Goal: Check status: Check status

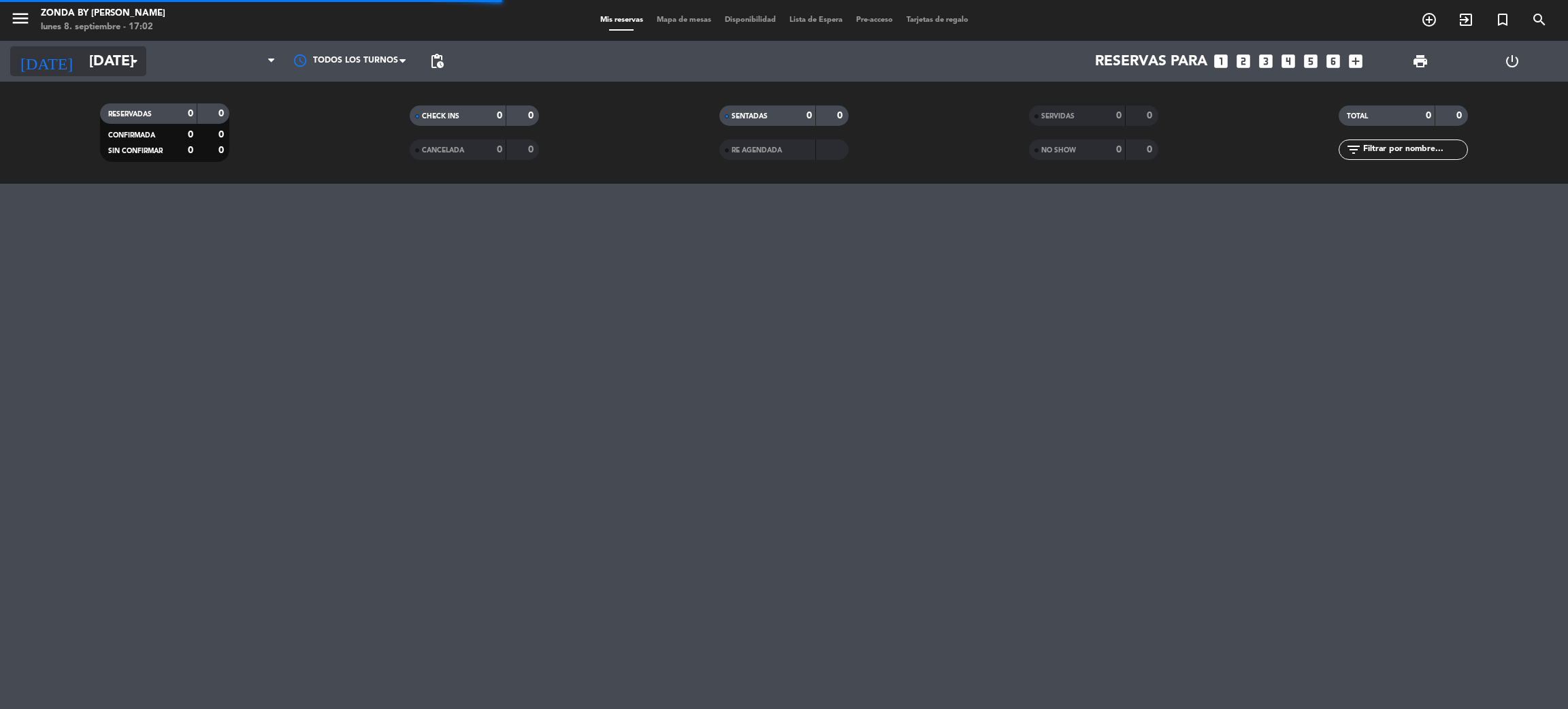
click at [100, 56] on input "[DATE]" at bounding box center [176, 62] width 187 height 30
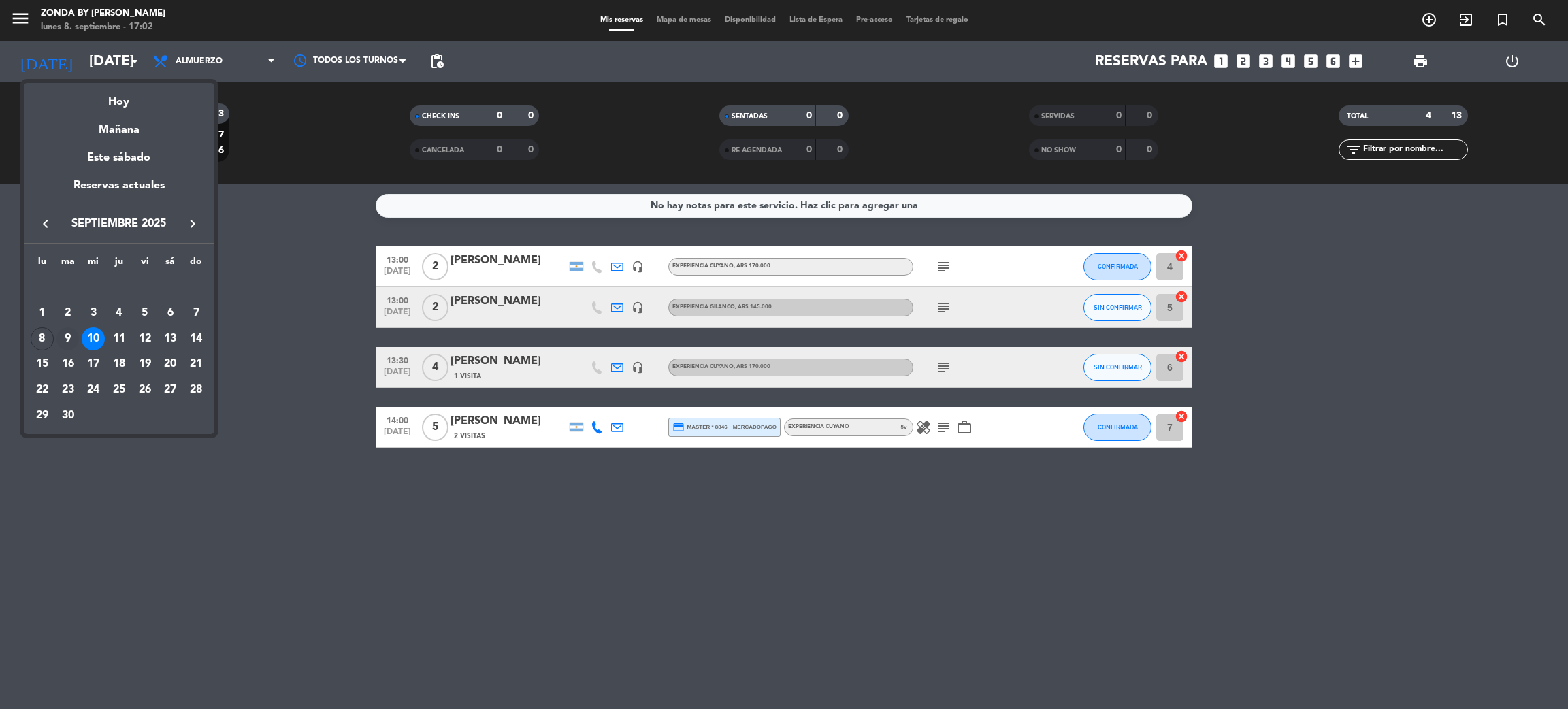
click at [59, 335] on div "9" at bounding box center [67, 338] width 23 height 23
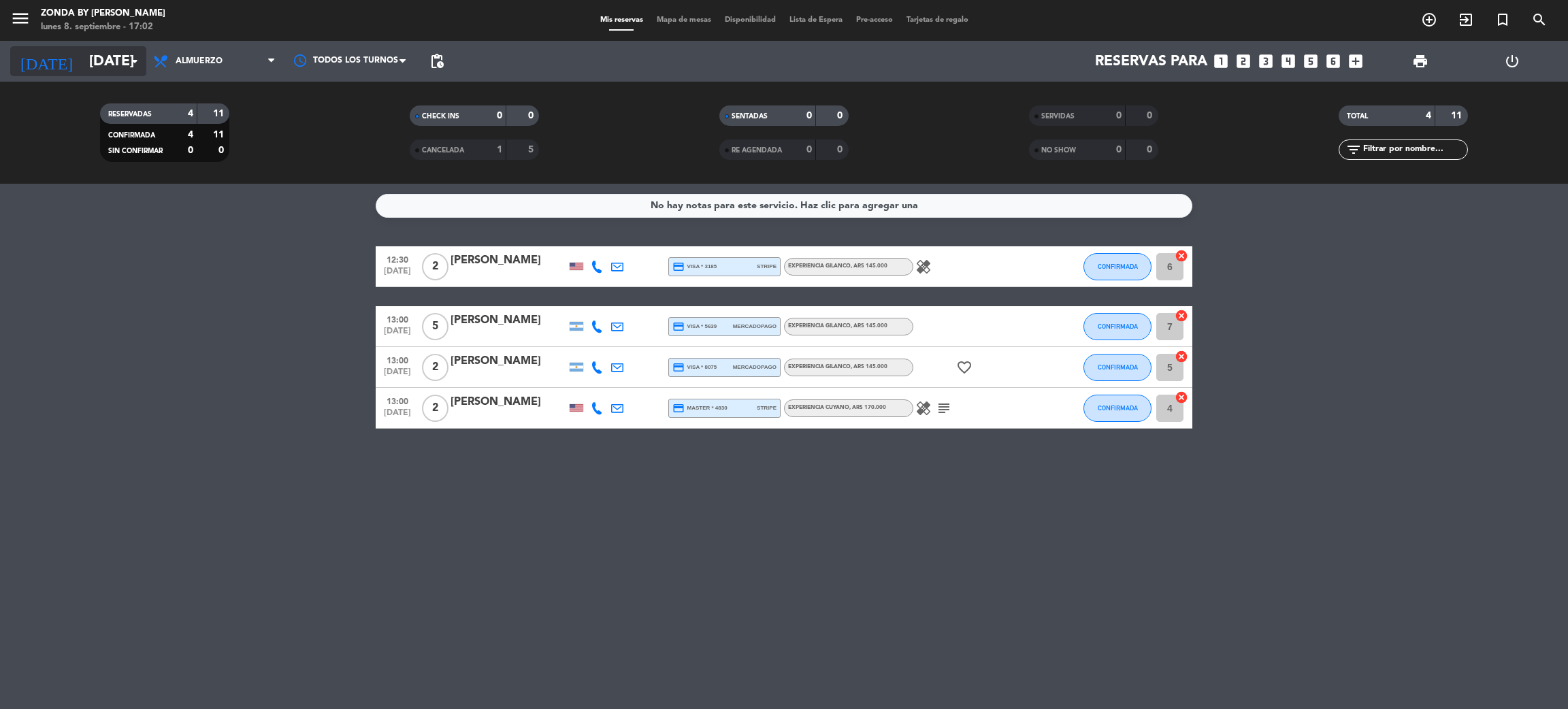
click at [125, 53] on input "[DATE]" at bounding box center [176, 62] width 187 height 30
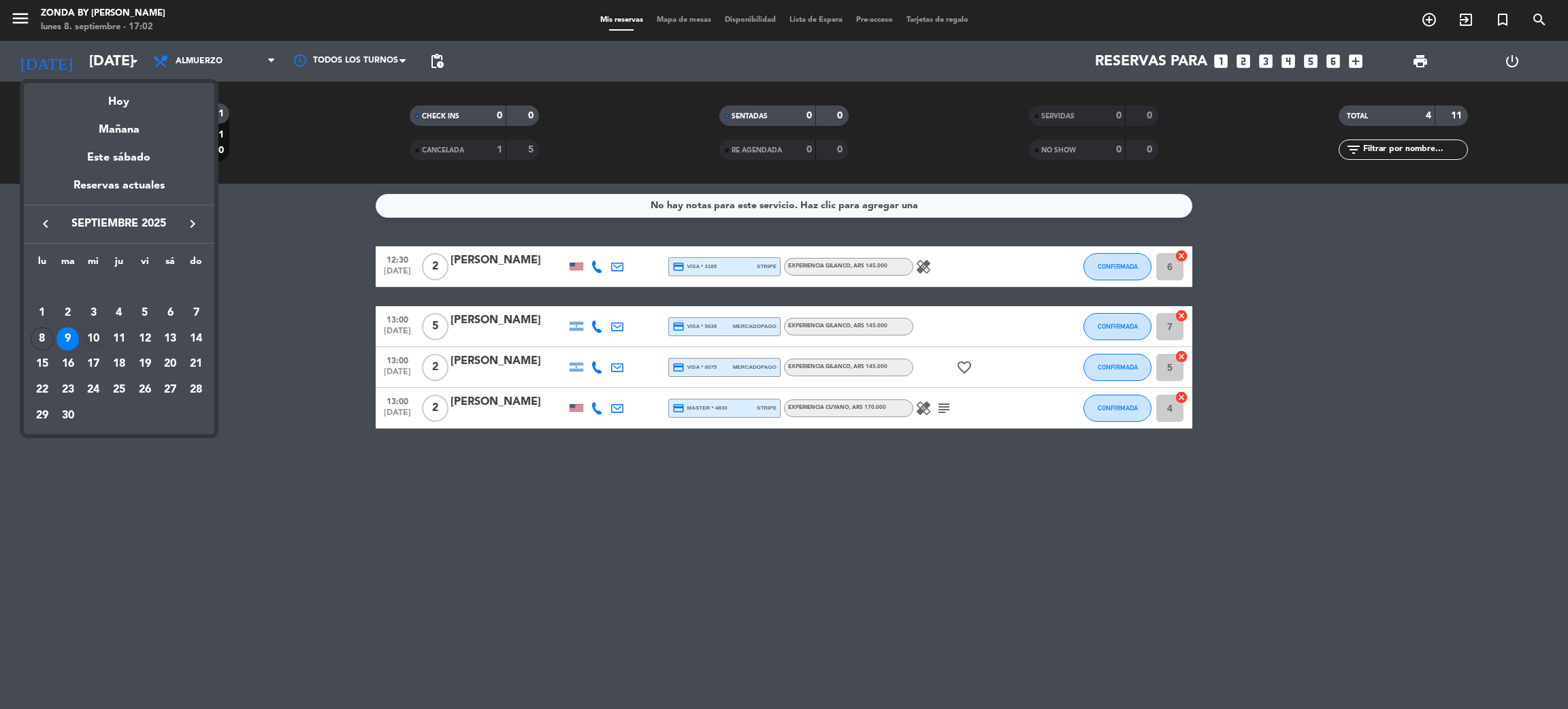
click at [96, 337] on div "10" at bounding box center [93, 338] width 23 height 23
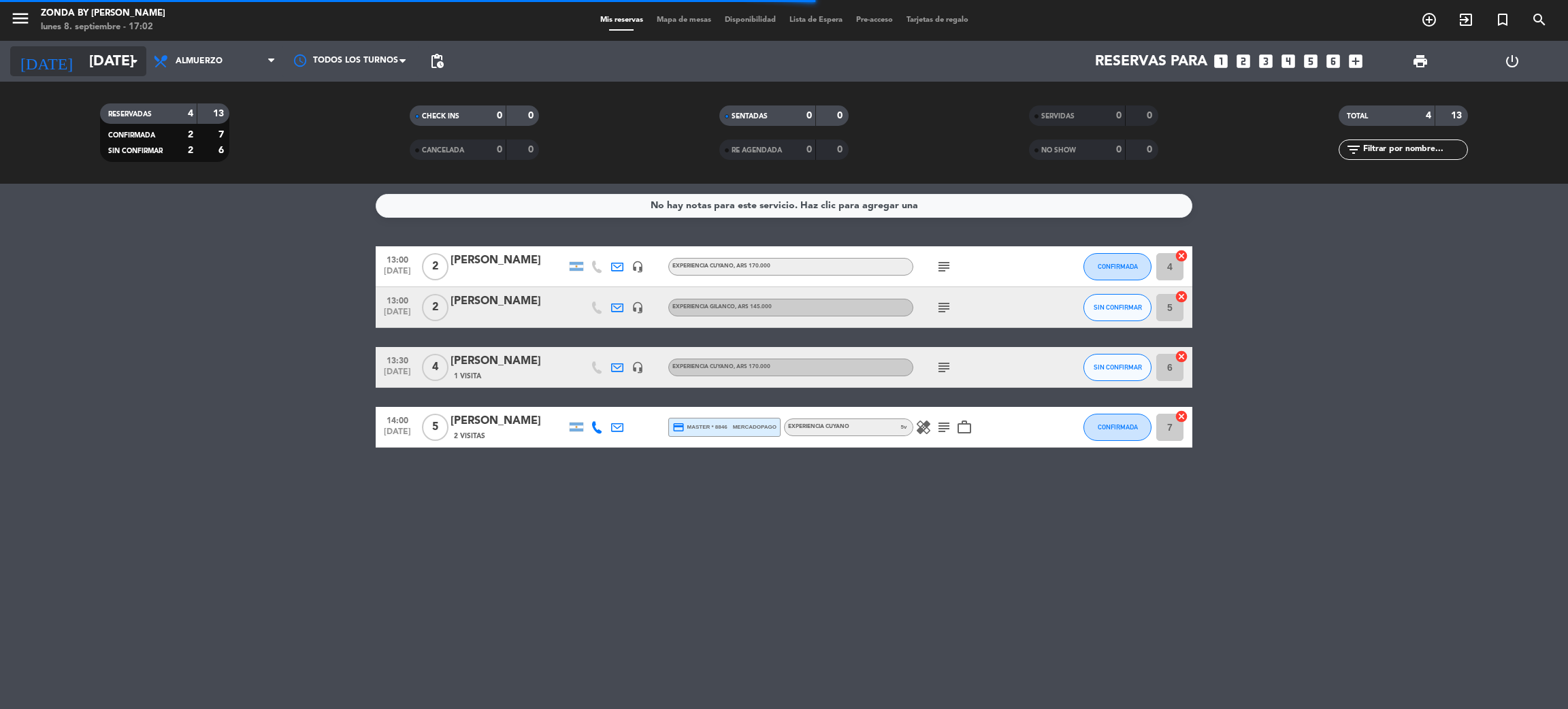
click at [115, 63] on input "[DATE]" at bounding box center [176, 62] width 187 height 30
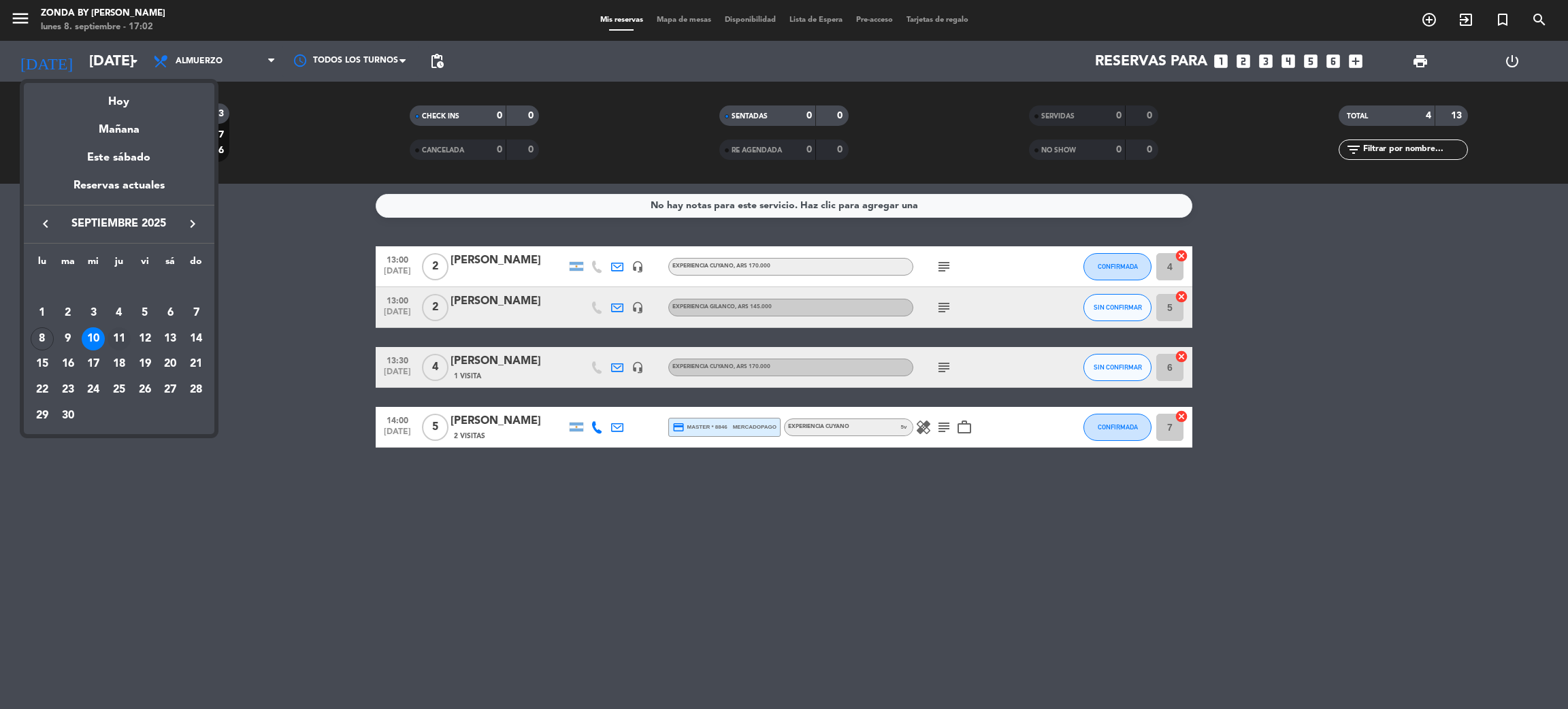
click at [121, 336] on div "11" at bounding box center [119, 338] width 23 height 23
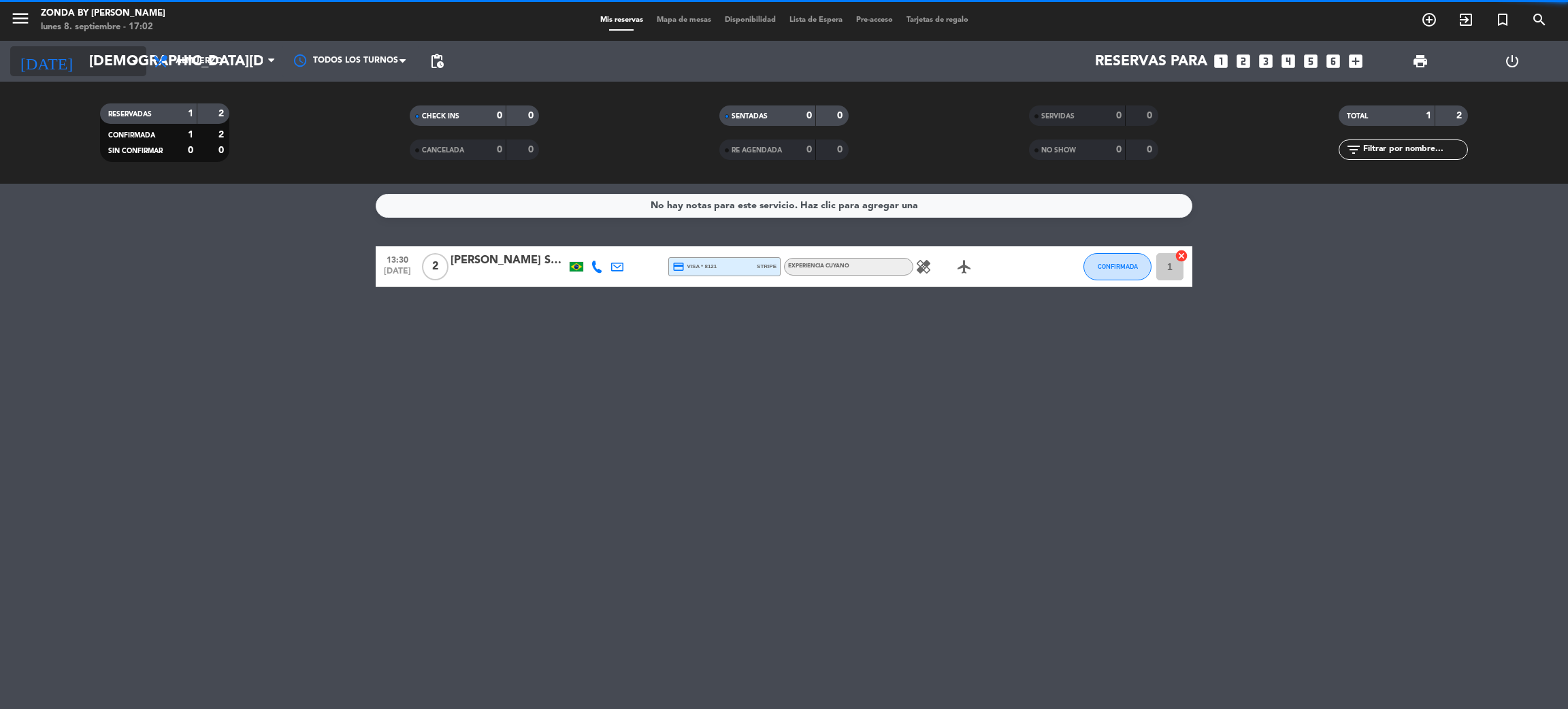
click at [121, 64] on input "[DEMOGRAPHIC_DATA][DATE]" at bounding box center [176, 62] width 187 height 30
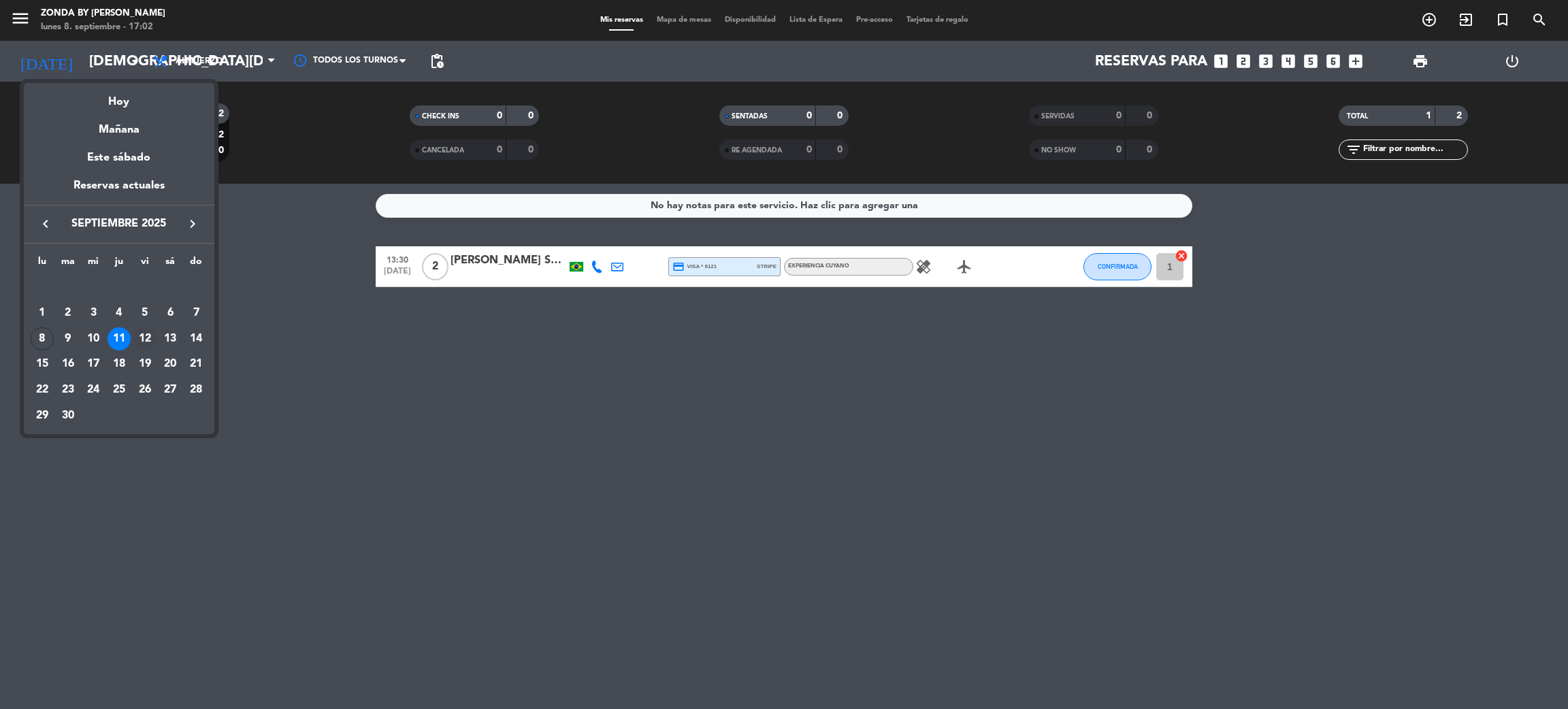
click at [147, 343] on div "12" at bounding box center [144, 338] width 23 height 23
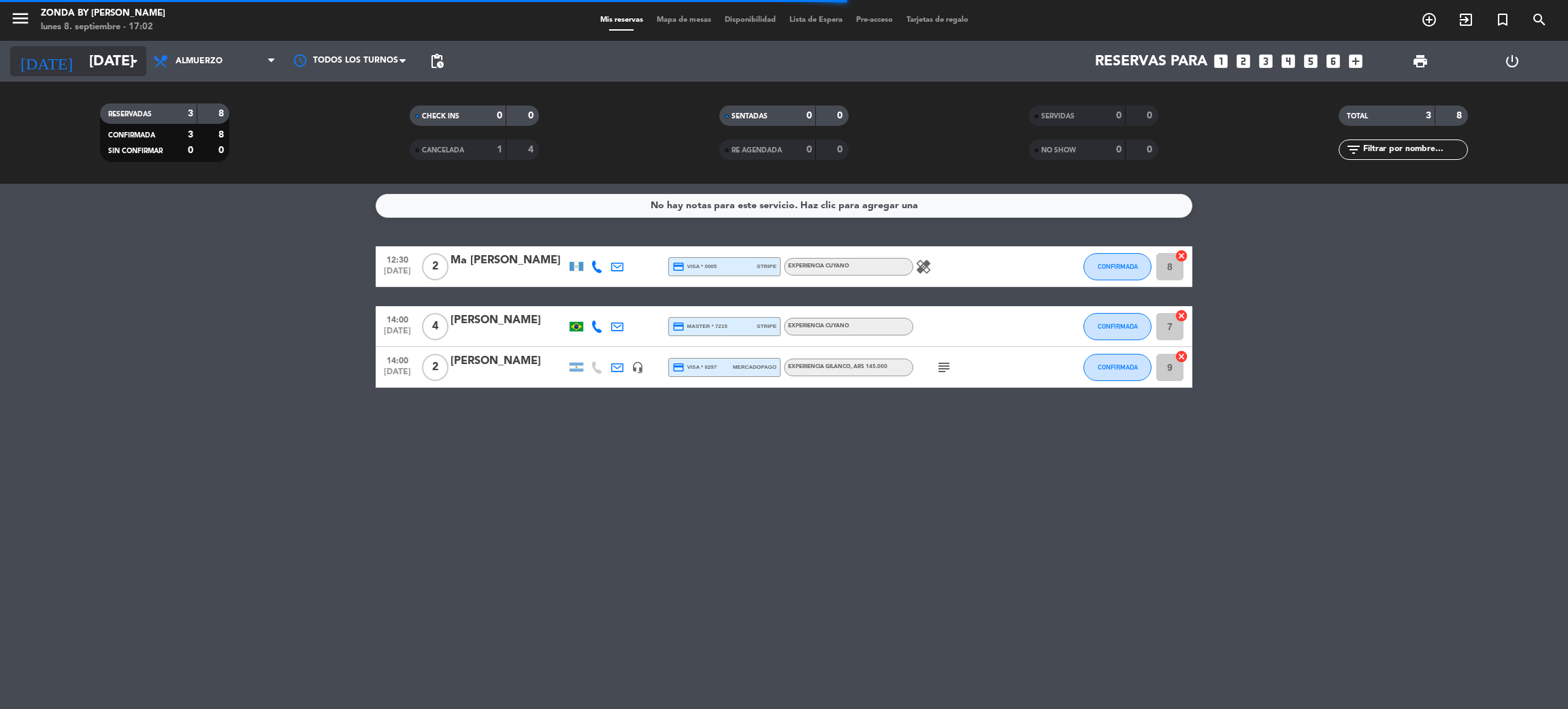
click at [99, 47] on input "[DATE]" at bounding box center [176, 62] width 187 height 30
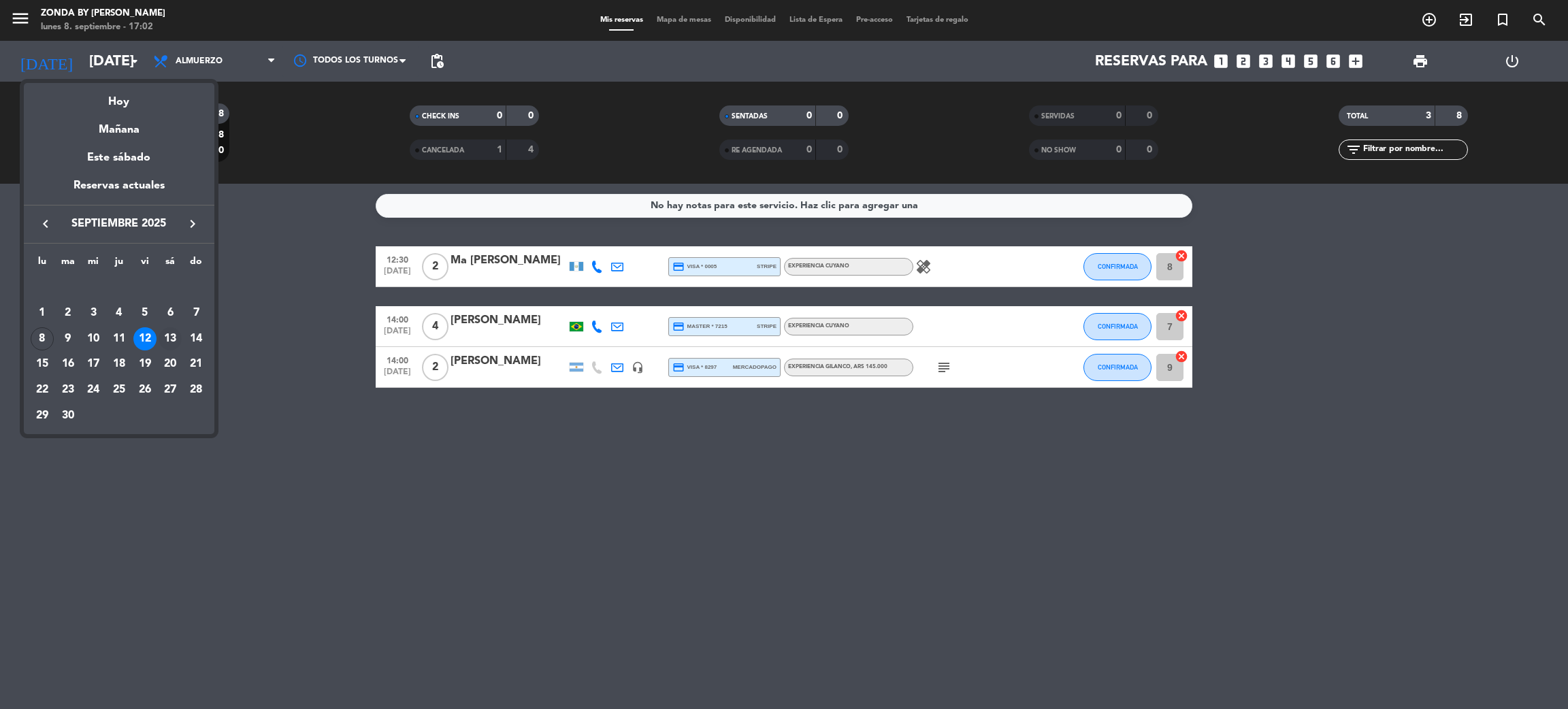
click at [165, 338] on div "13" at bounding box center [170, 338] width 23 height 23
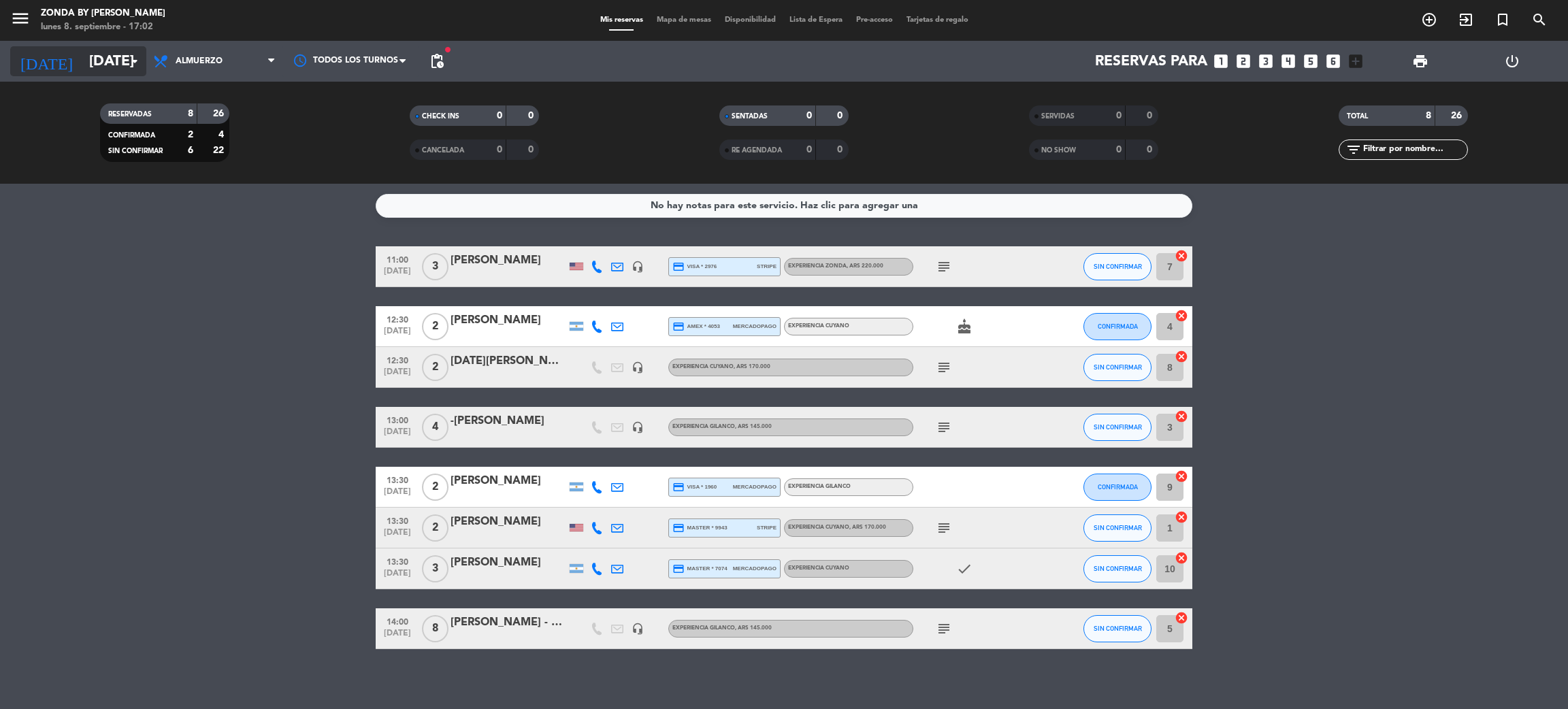
click at [109, 51] on input "[DATE]" at bounding box center [176, 62] width 187 height 30
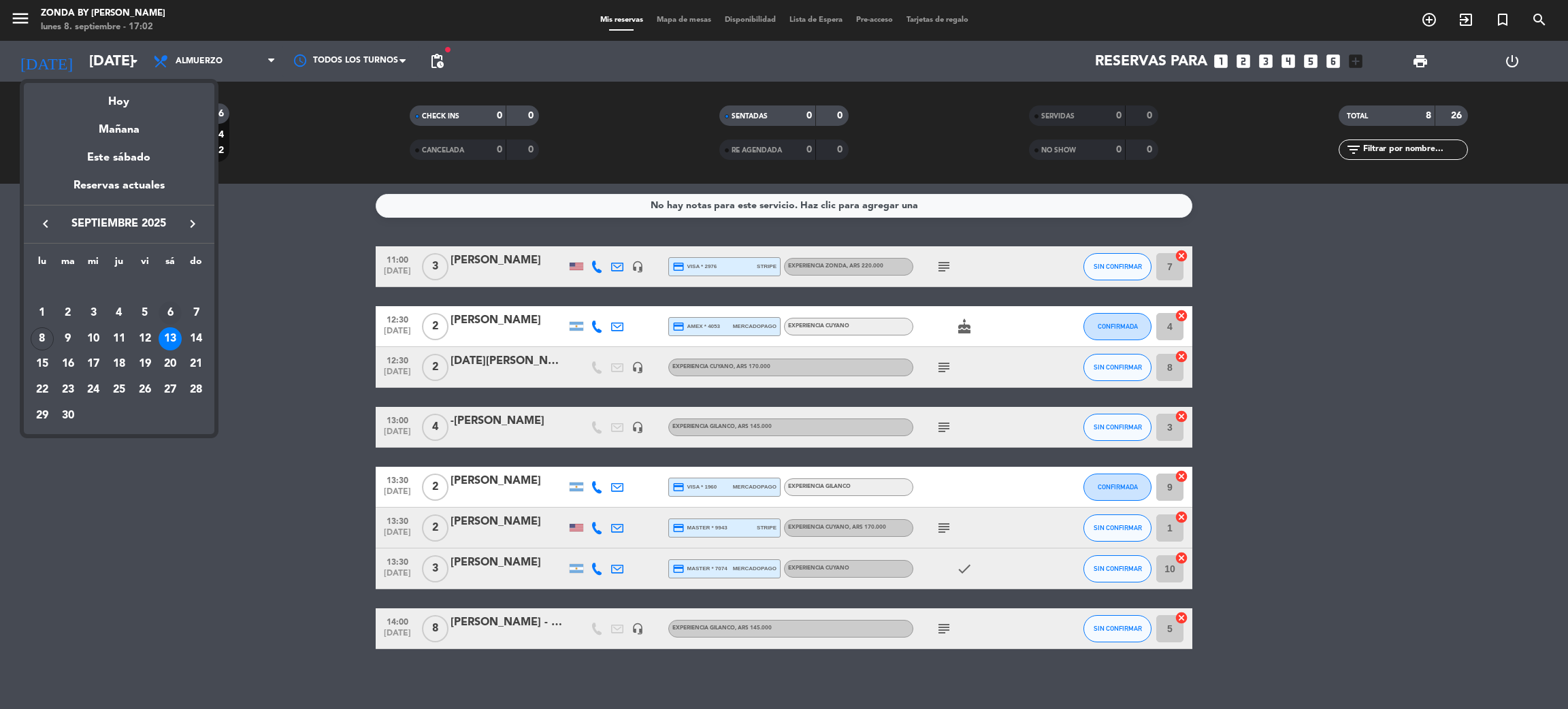
click at [170, 313] on div "6" at bounding box center [170, 313] width 23 height 23
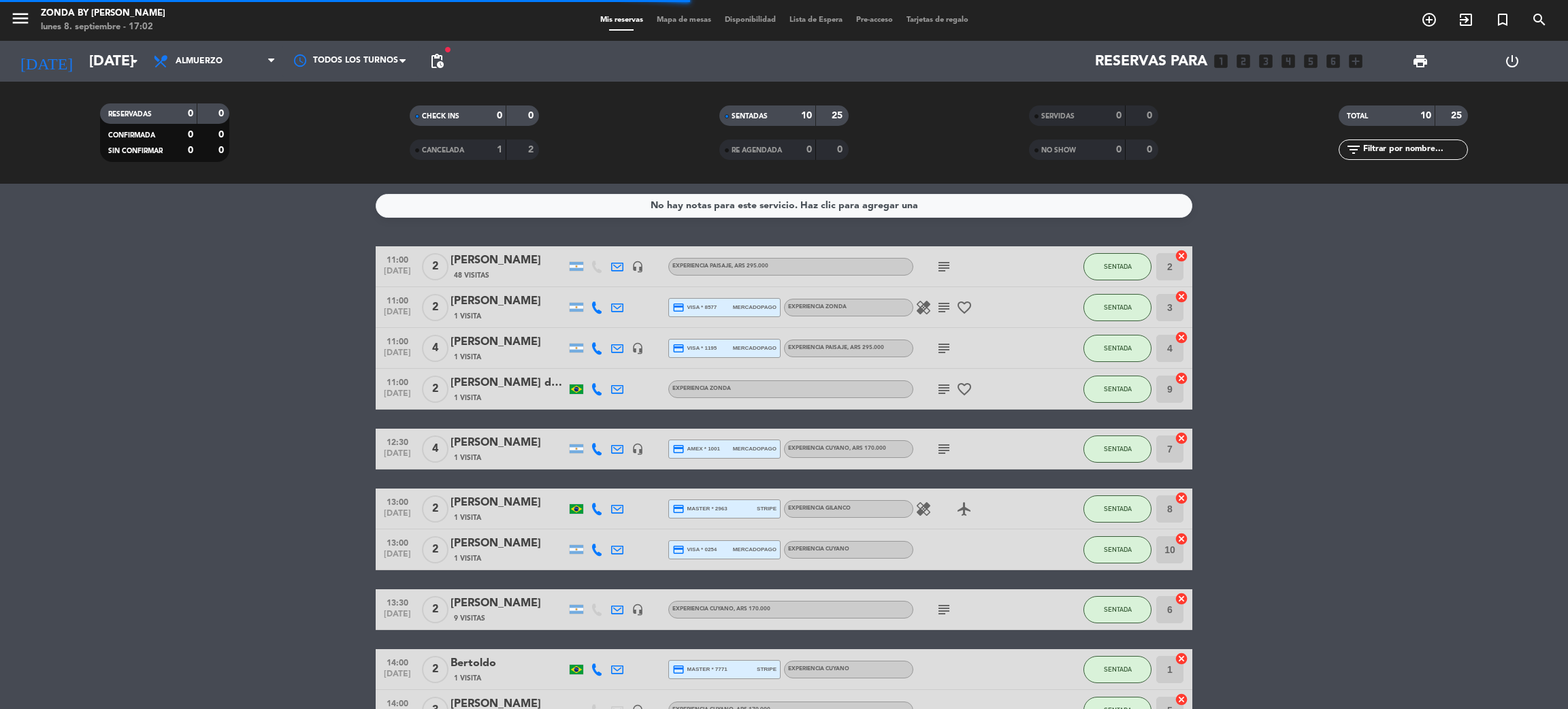
click at [170, 313] on bookings-row "11:00 [DATE] 2 [PERSON_NAME] 48 Visitas headset_mic EXPERIENCIA PAISAJE , ARS 2…" at bounding box center [784, 489] width 1568 height 485
click at [111, 59] on input "[DATE]" at bounding box center [176, 62] width 187 height 30
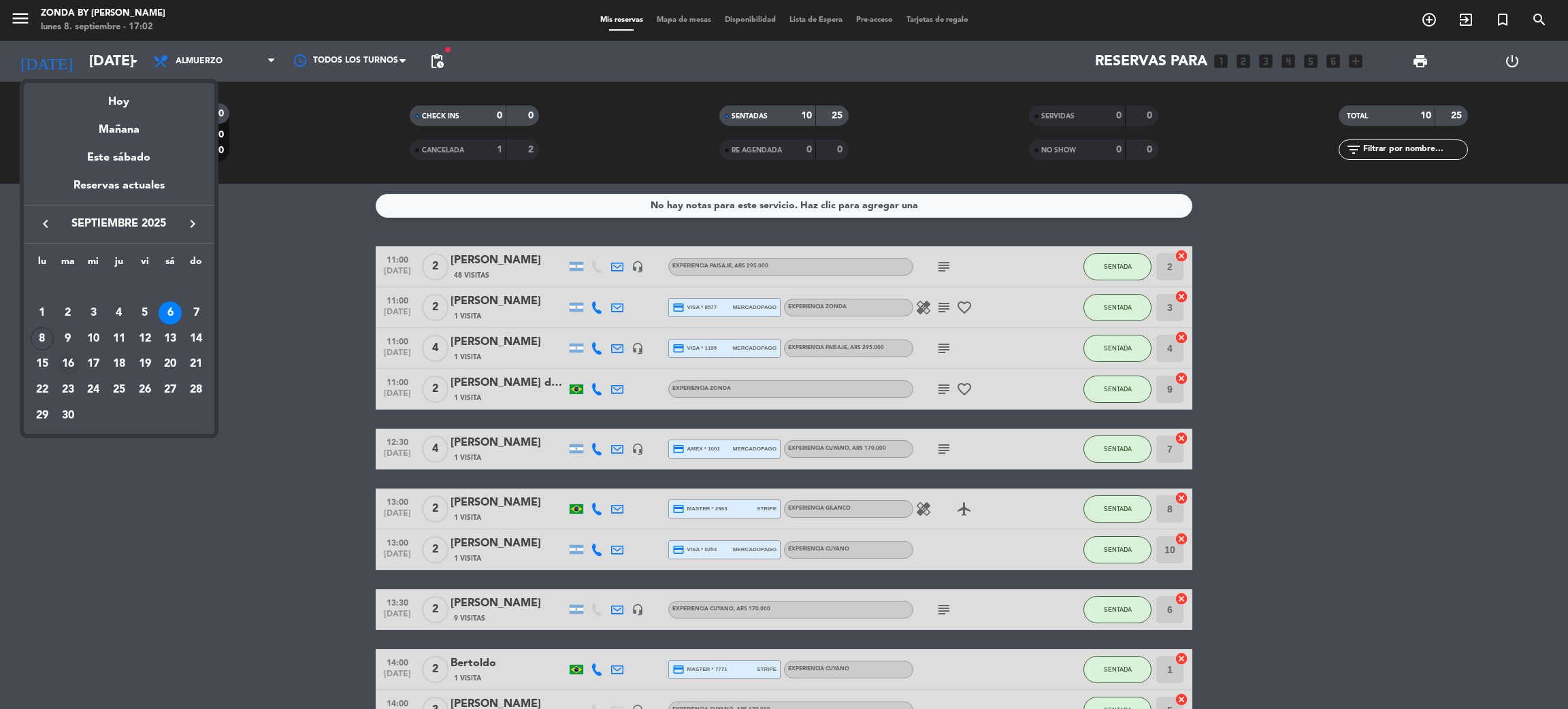
click at [73, 365] on div "16" at bounding box center [67, 364] width 23 height 23
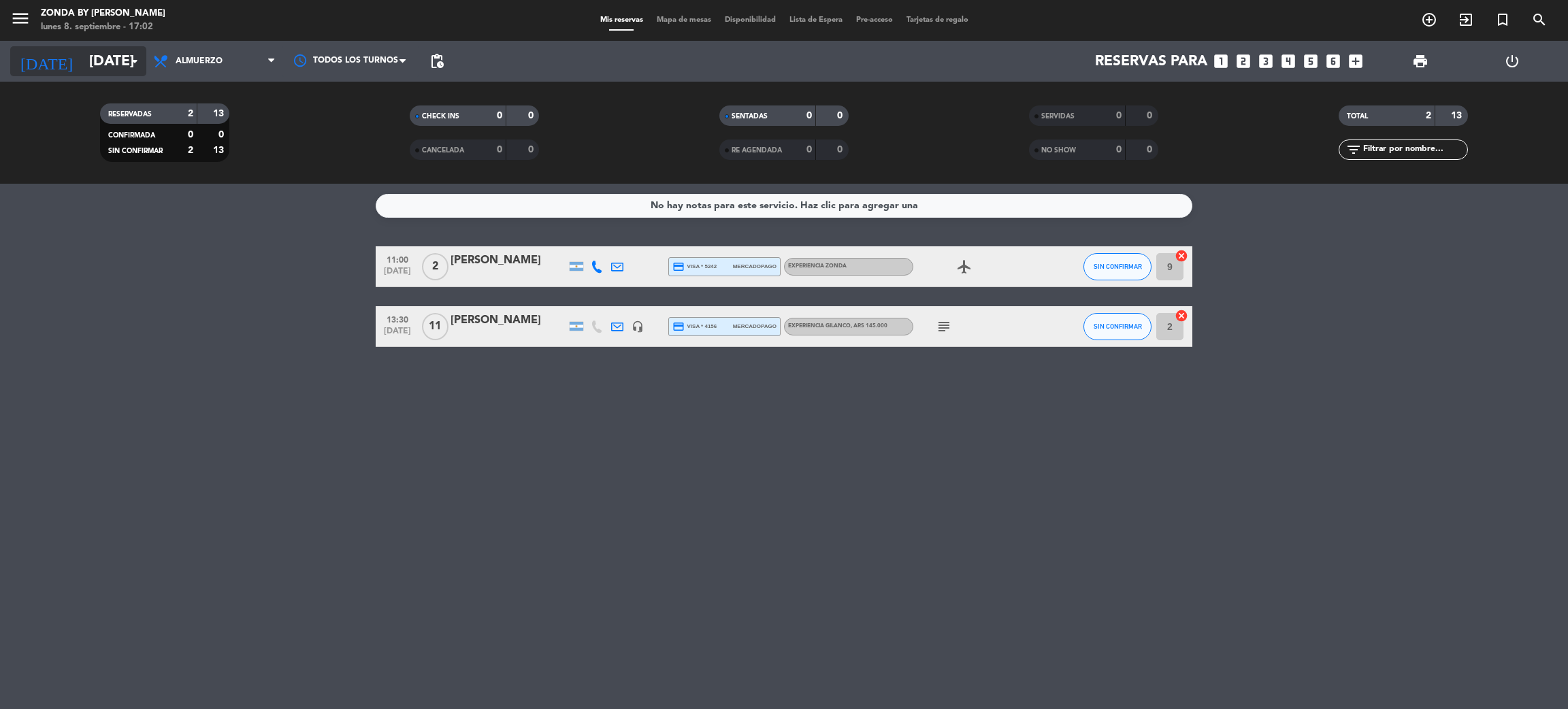
click at [108, 60] on input "[DATE]" at bounding box center [176, 62] width 187 height 30
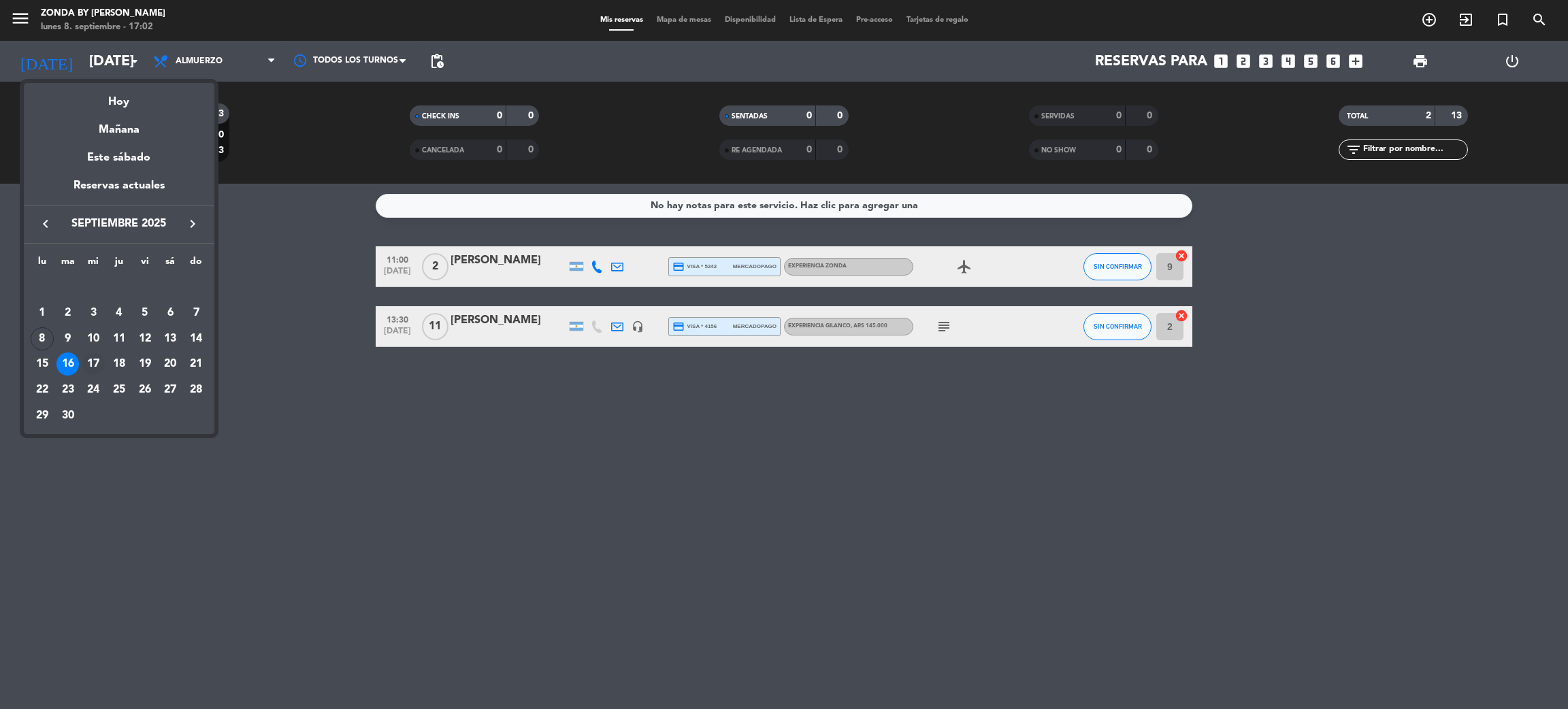
click at [99, 358] on div "17" at bounding box center [93, 364] width 23 height 23
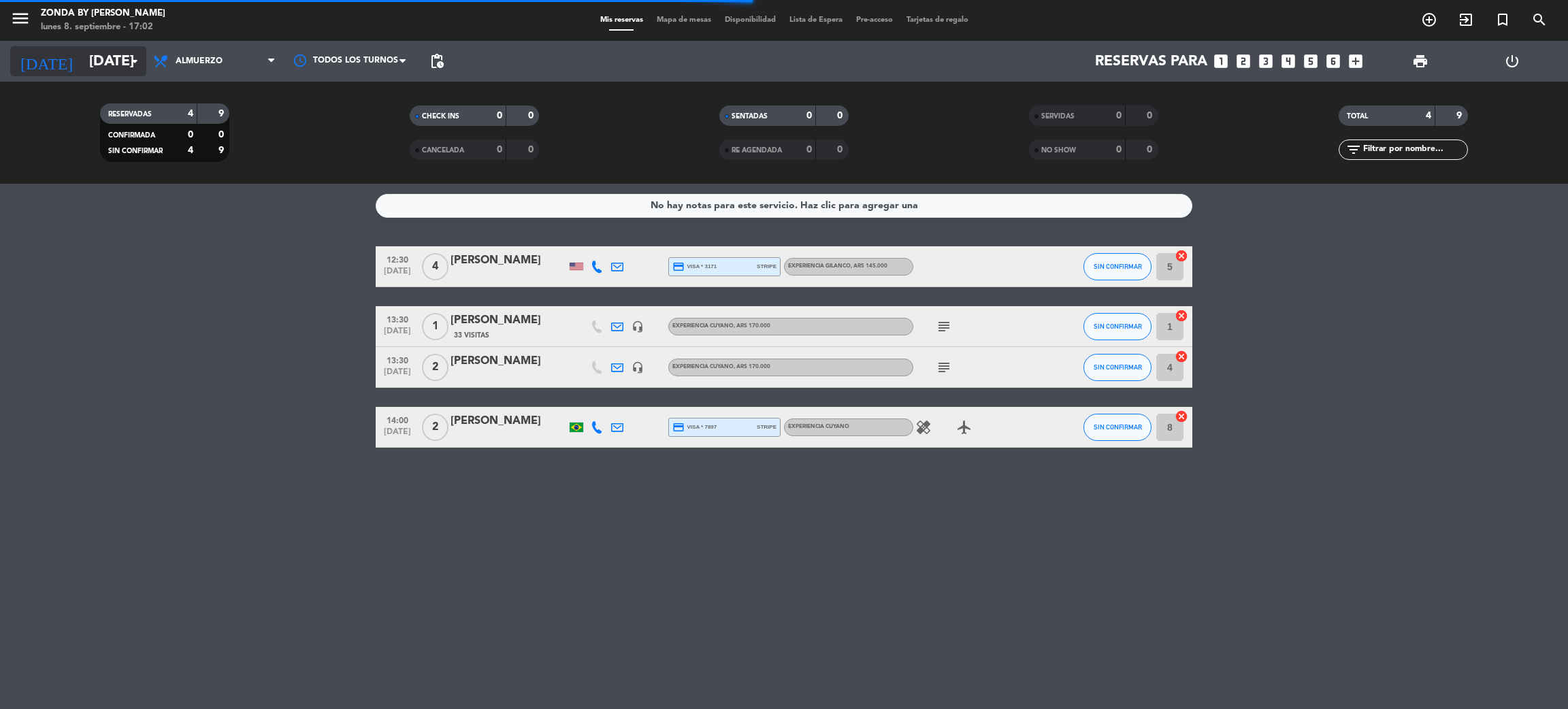
click at [137, 67] on icon "arrow_drop_down" at bounding box center [134, 61] width 16 height 16
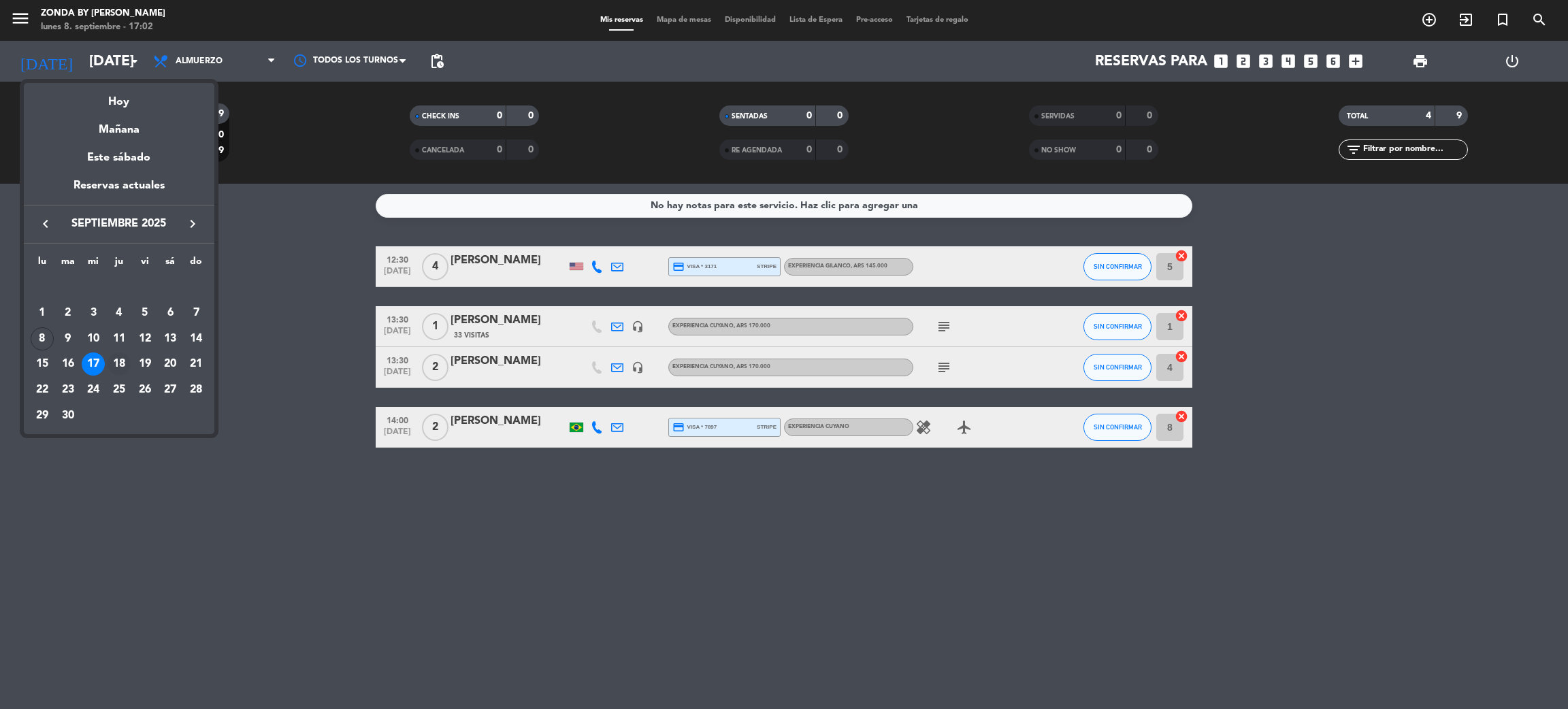
click at [118, 366] on div "18" at bounding box center [119, 364] width 23 height 23
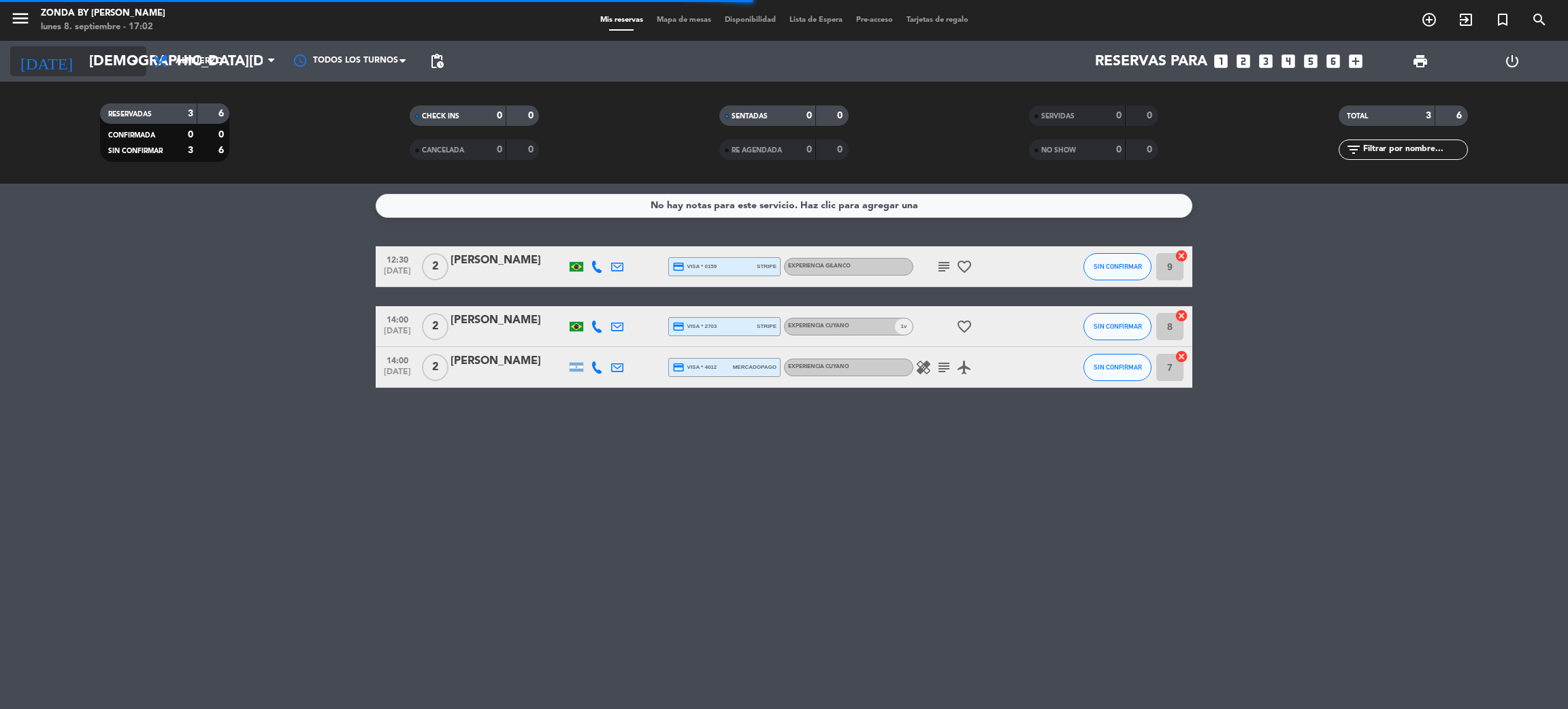
click at [133, 64] on icon "arrow_drop_down" at bounding box center [134, 61] width 16 height 16
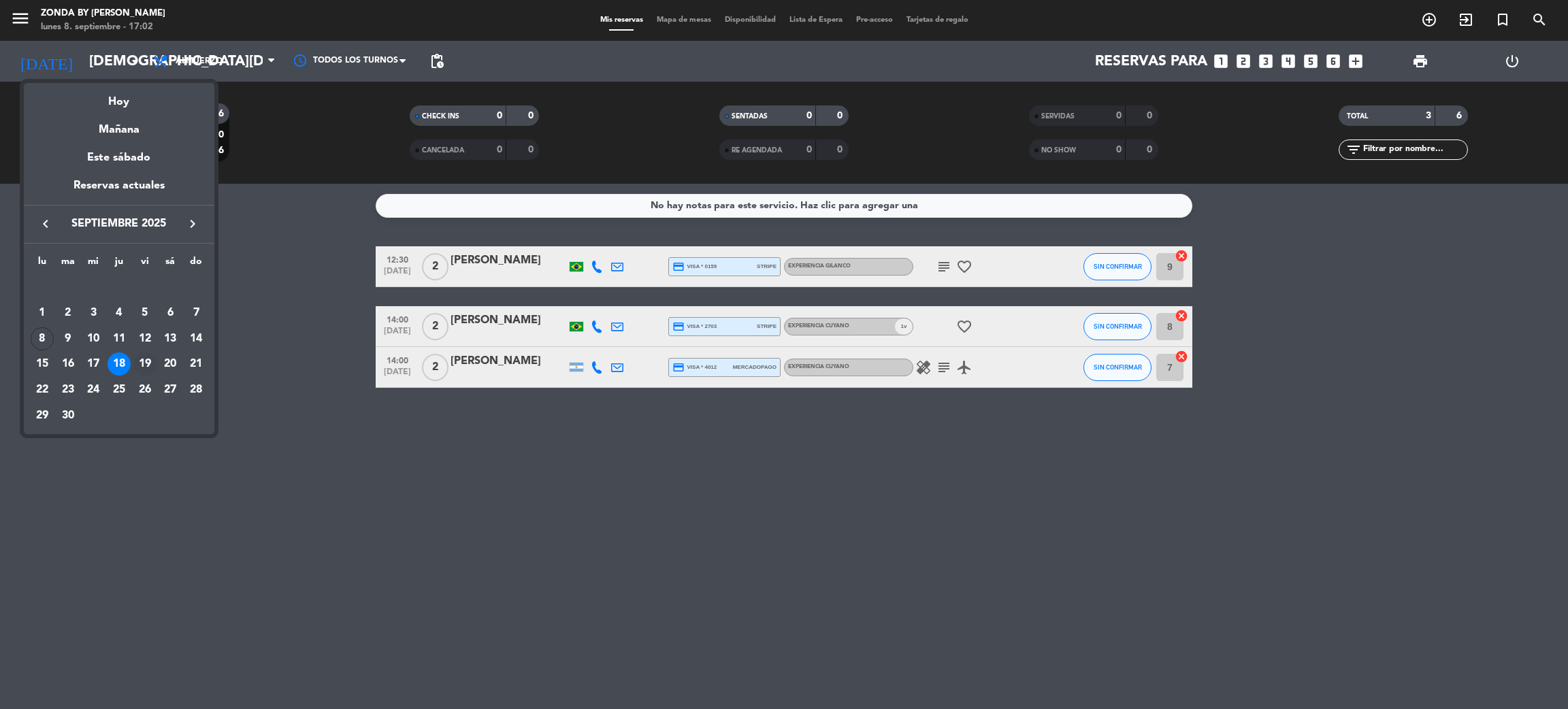
click at [140, 363] on div "19" at bounding box center [144, 364] width 23 height 23
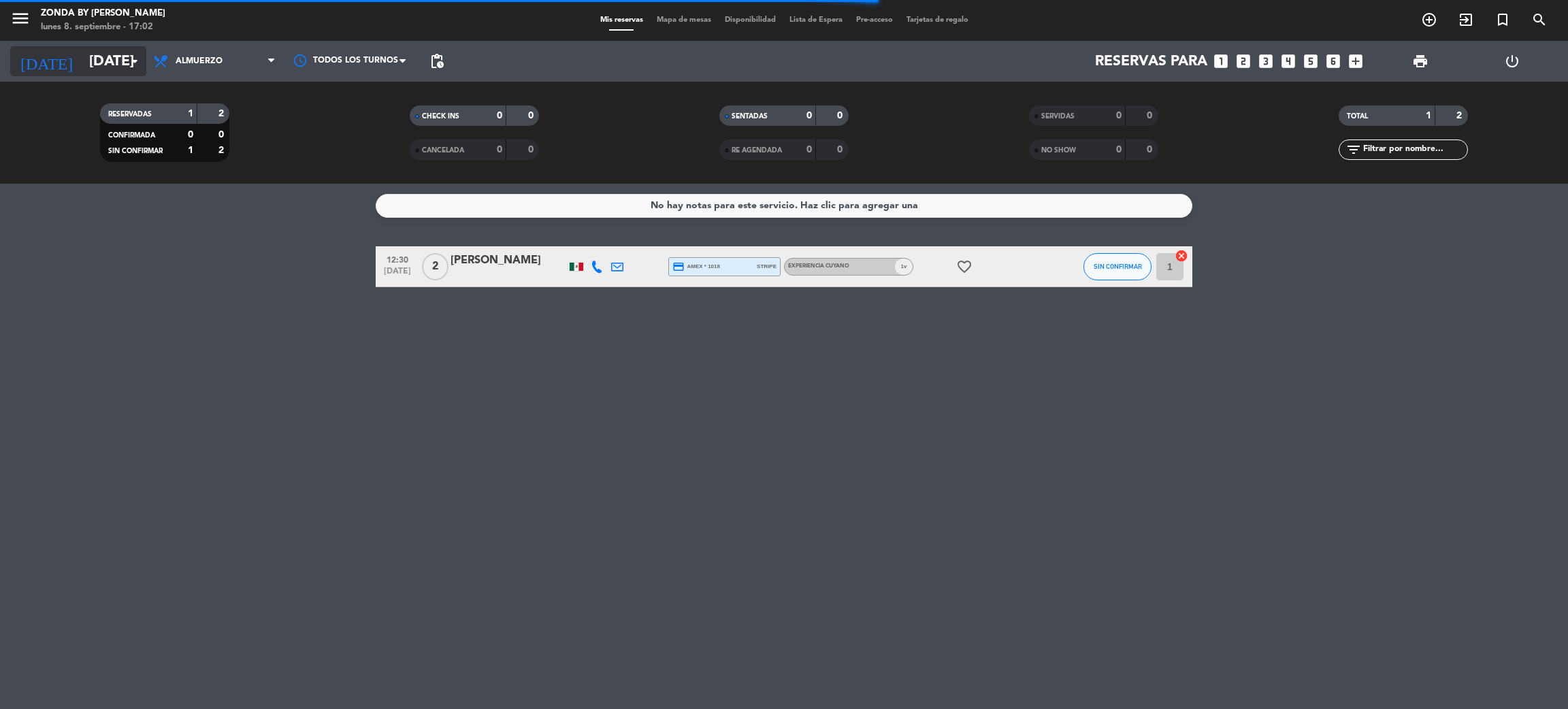
click at [120, 49] on input "[DATE]" at bounding box center [176, 62] width 187 height 30
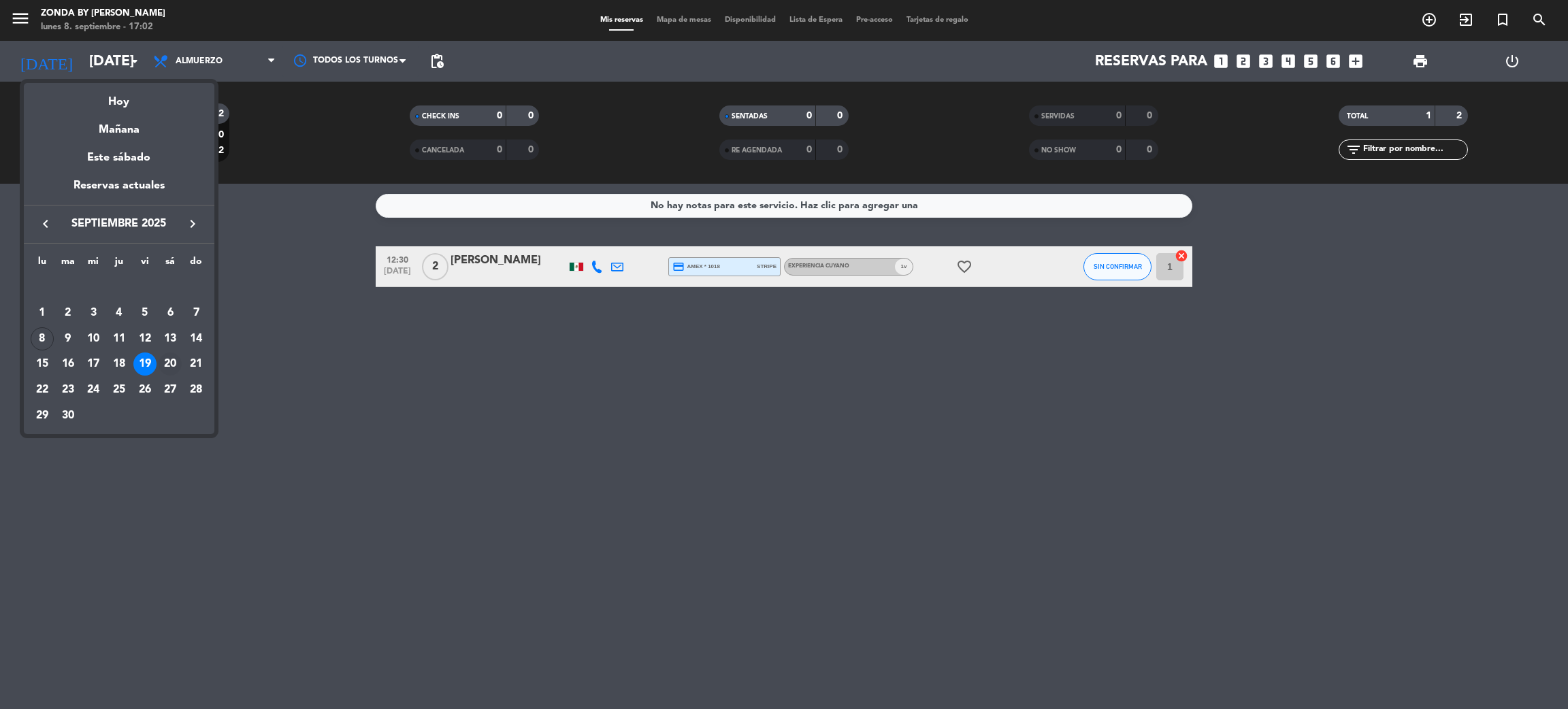
click at [169, 366] on div "20" at bounding box center [170, 364] width 23 height 23
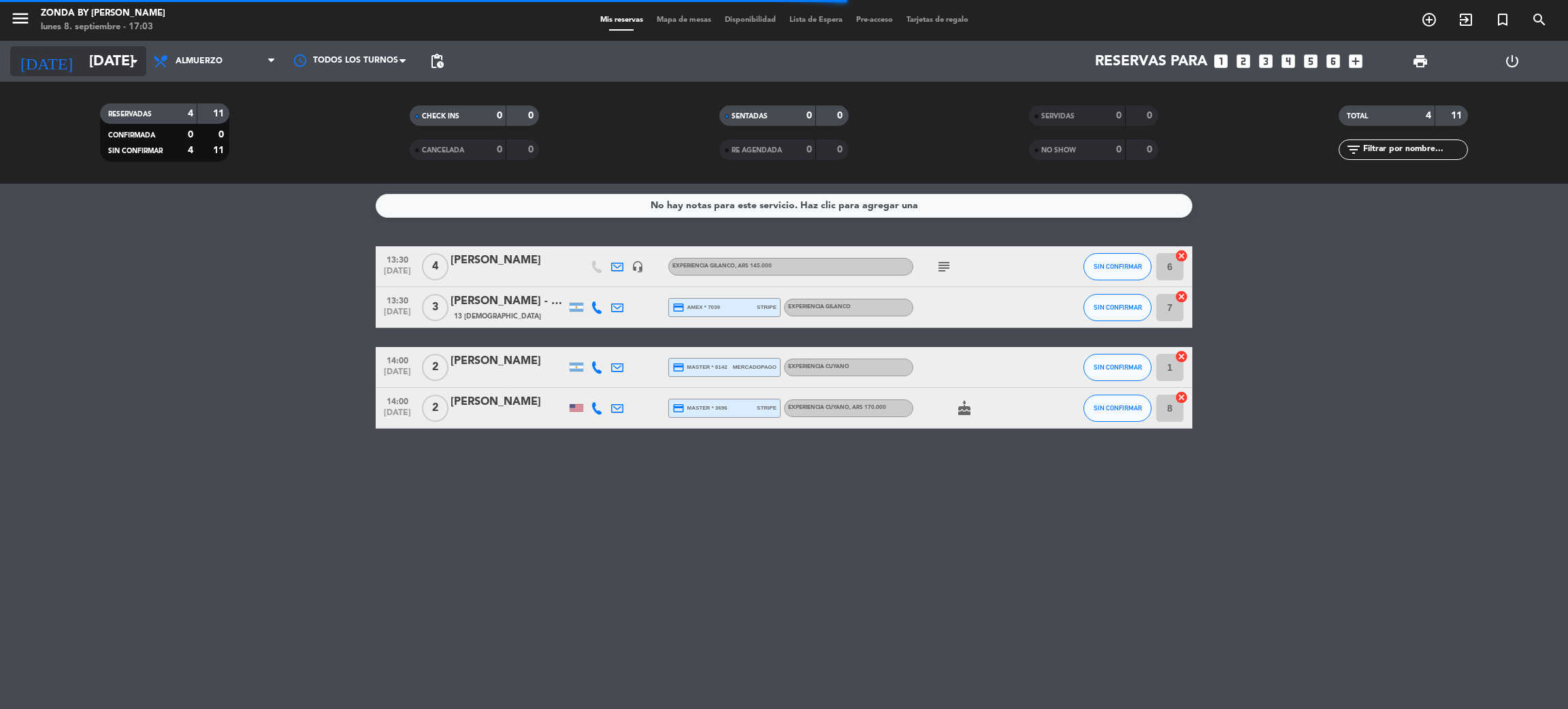
click at [120, 56] on input "[DATE]" at bounding box center [176, 62] width 187 height 30
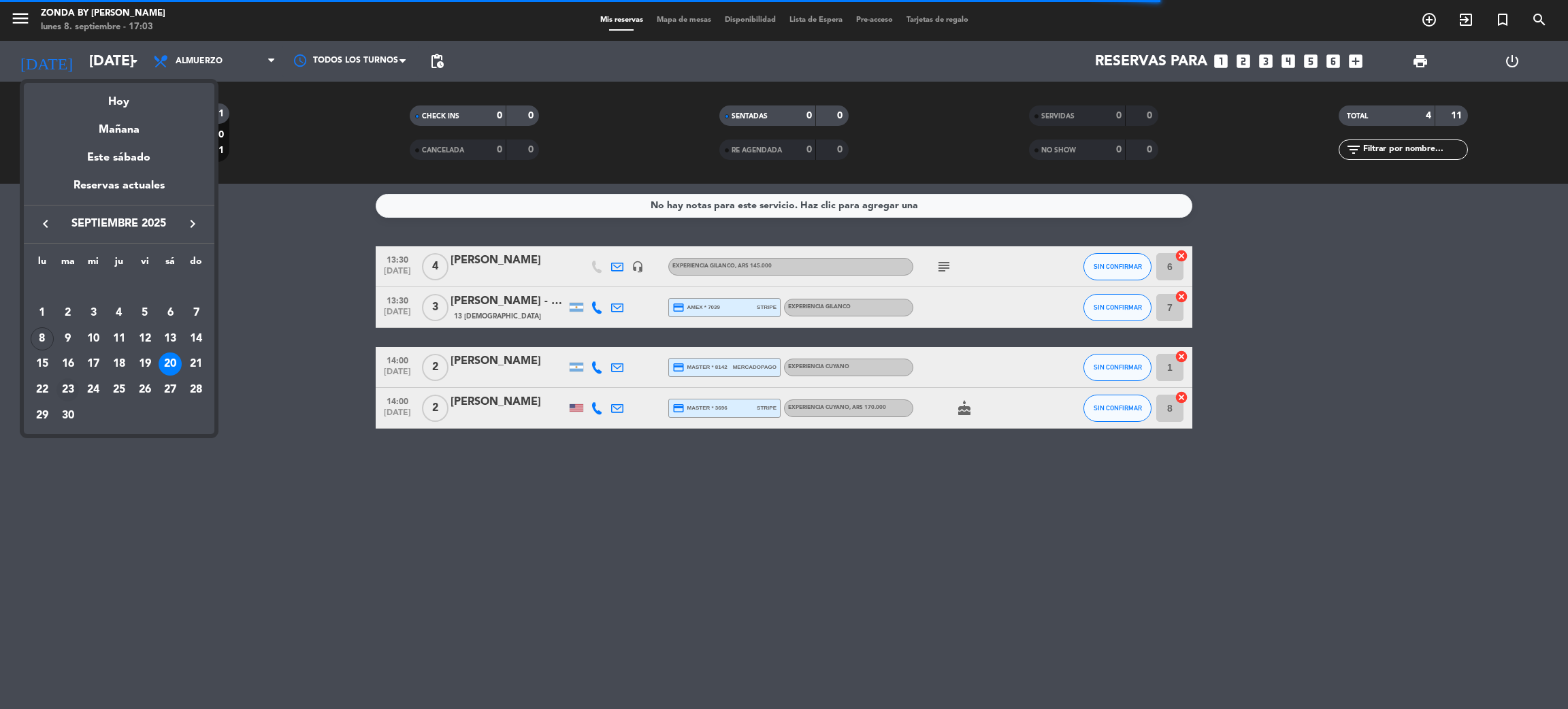
click at [67, 391] on div "23" at bounding box center [67, 390] width 23 height 23
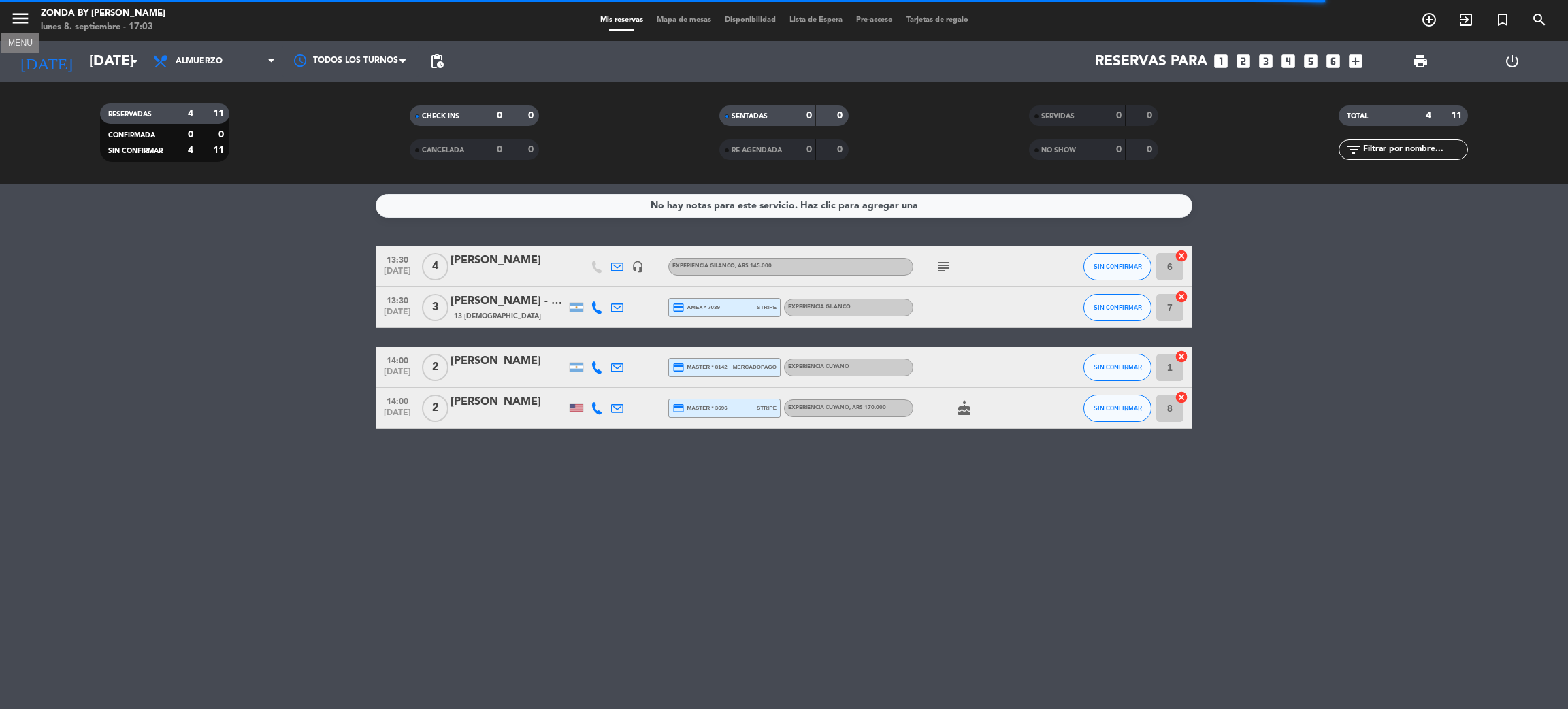
click at [26, 10] on icon "menu" at bounding box center [20, 18] width 20 height 20
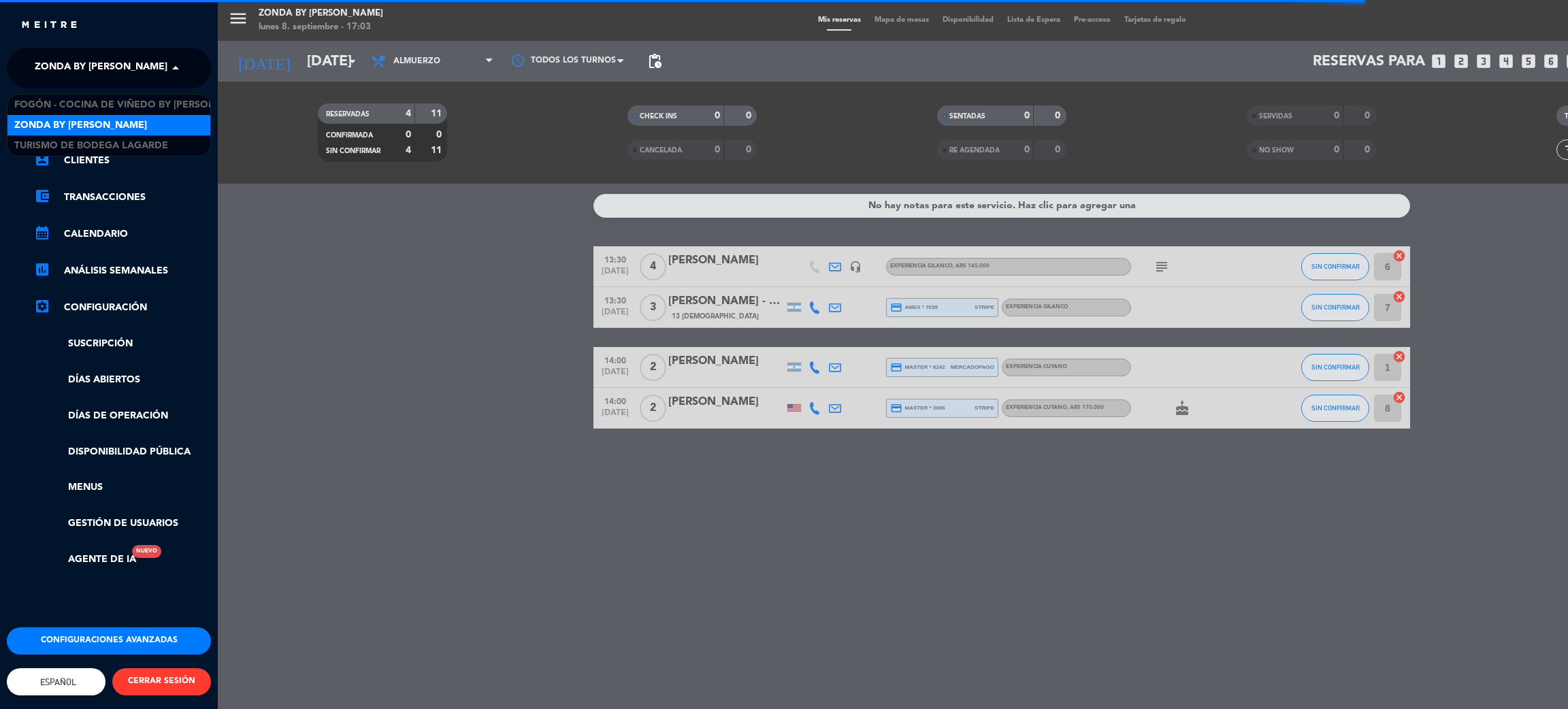
click at [147, 67] on div "× Zonda by [PERSON_NAME]" at bounding box center [98, 68] width 138 height 29
click at [75, 95] on div "Fogón - Cocina de viñedo by [PERSON_NAME]" at bounding box center [108, 105] width 202 height 20
click at [299, 265] on div "menu Zonda by [PERSON_NAME] [DATE] 8. septiembre - 17:03 Mis reservas Mapa de m…" at bounding box center [1002, 354] width 1568 height 709
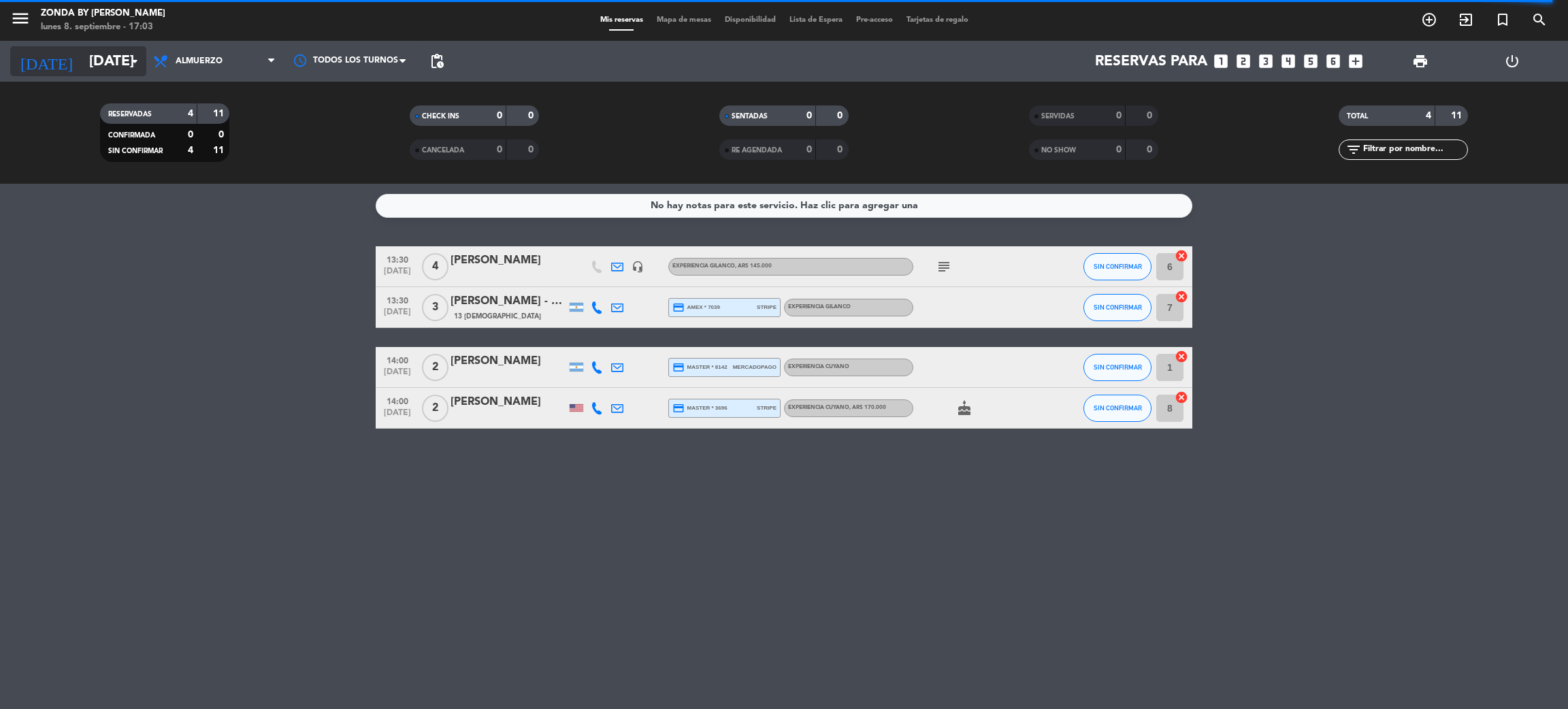
click at [104, 55] on input "[DATE]" at bounding box center [176, 62] width 187 height 30
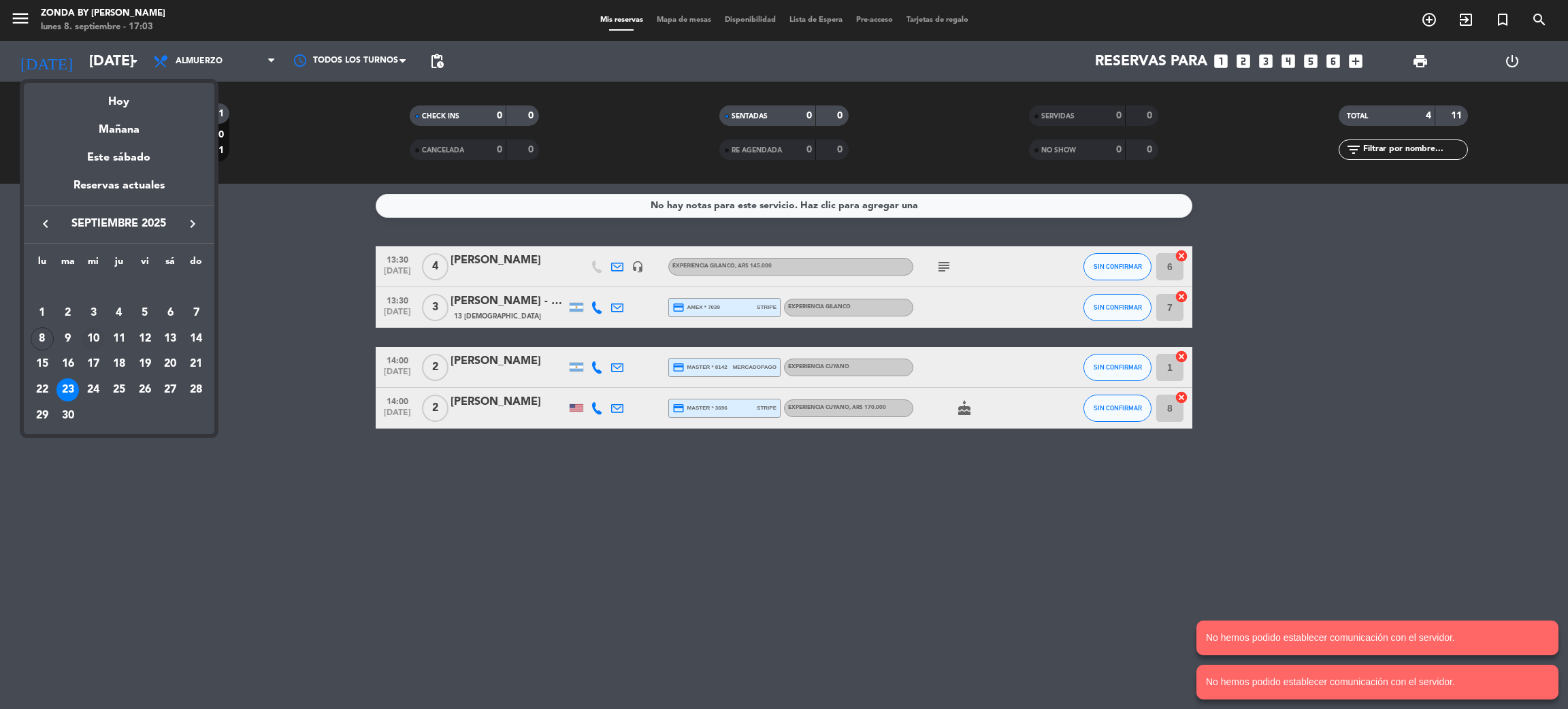
click at [96, 331] on div "10" at bounding box center [93, 338] width 23 height 23
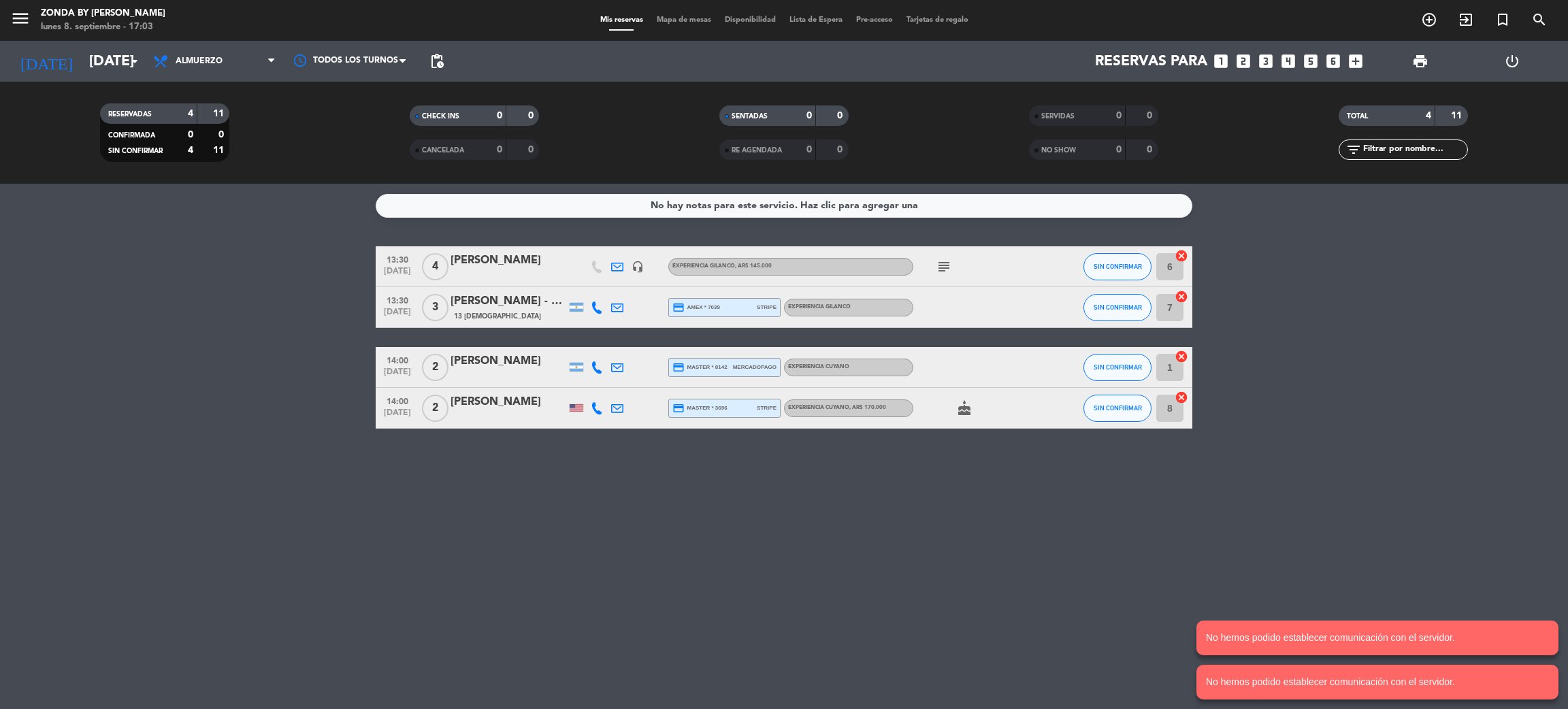
type input "[DATE]"
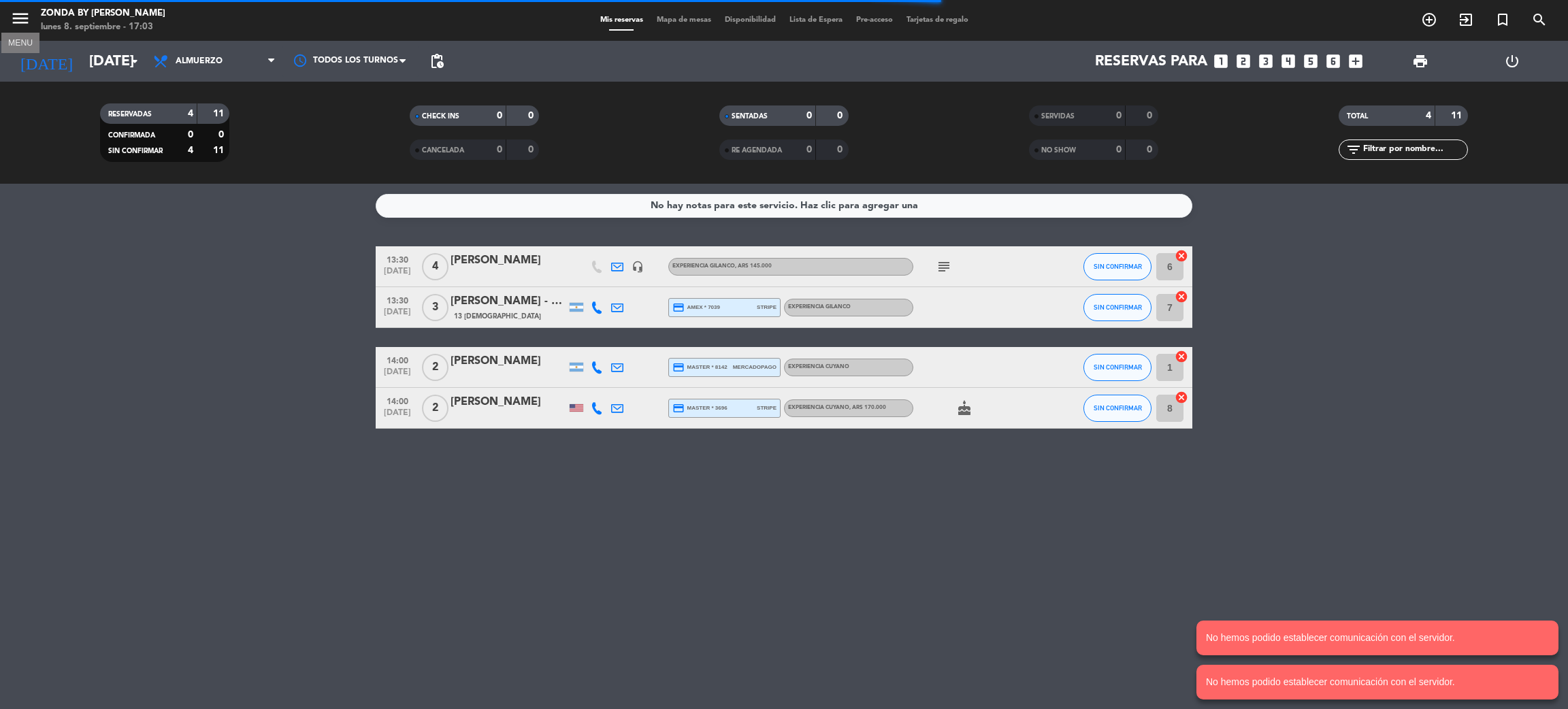
click at [21, 14] on icon "menu" at bounding box center [20, 18] width 20 height 20
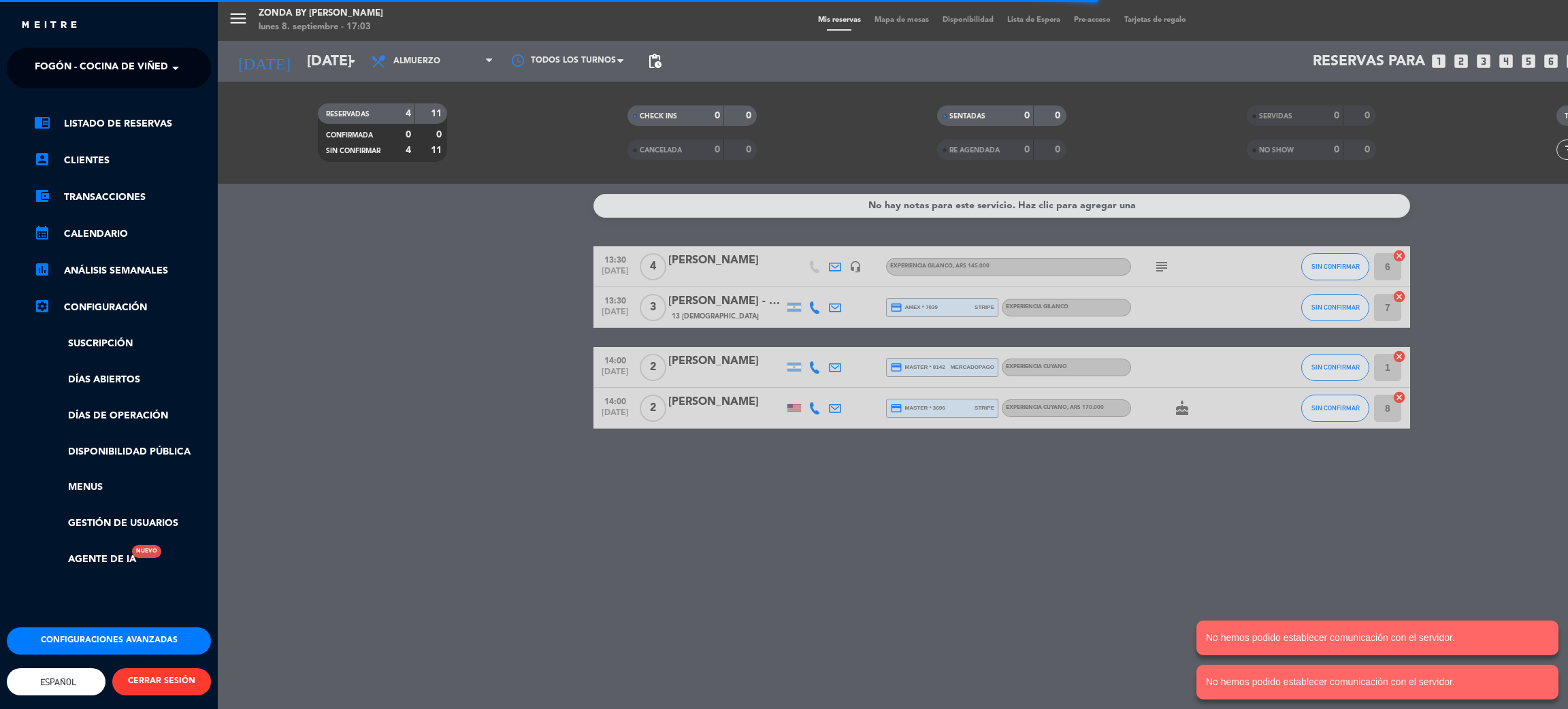
click at [361, 306] on div "menu Zonda by [PERSON_NAME] [DATE] 8. septiembre - 17:03 Mis reservas Mapa de m…" at bounding box center [1002, 354] width 1568 height 709
